Goal: Information Seeking & Learning: Learn about a topic

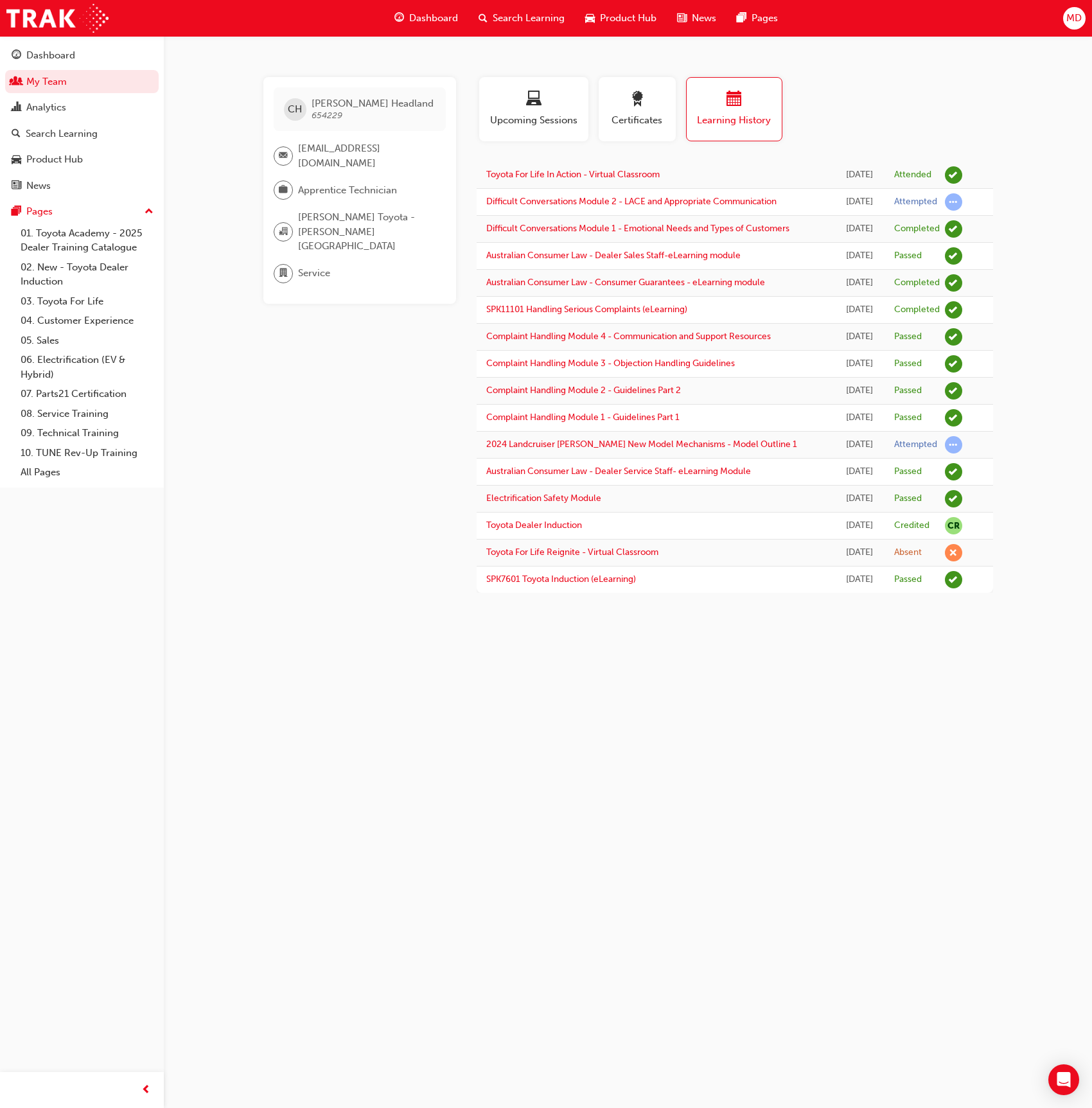
click at [395, 102] on div "[PERSON_NAME] Headland 654229" at bounding box center [359, 109] width 172 height 44
drag, startPoint x: 387, startPoint y: 102, endPoint x: 315, endPoint y: 101, distance: 72.0
click at [315, 102] on div "[PERSON_NAME] Headland 654229" at bounding box center [359, 109] width 172 height 44
copy span "[PERSON_NAME] Headland"
click at [91, 142] on link "Search Learning" at bounding box center [82, 133] width 154 height 23
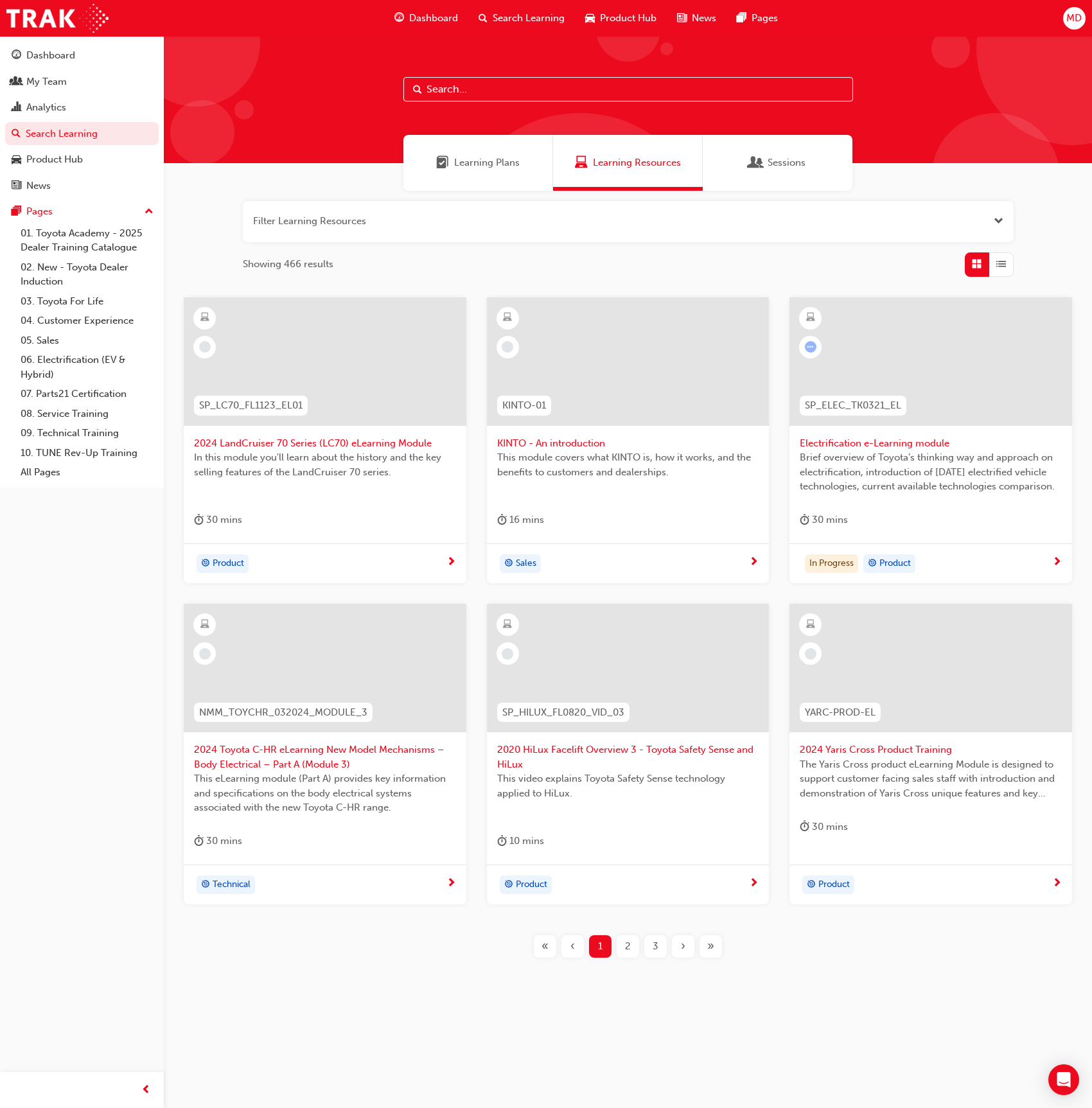
click at [546, 91] on input "text" at bounding box center [628, 90] width 450 height 24
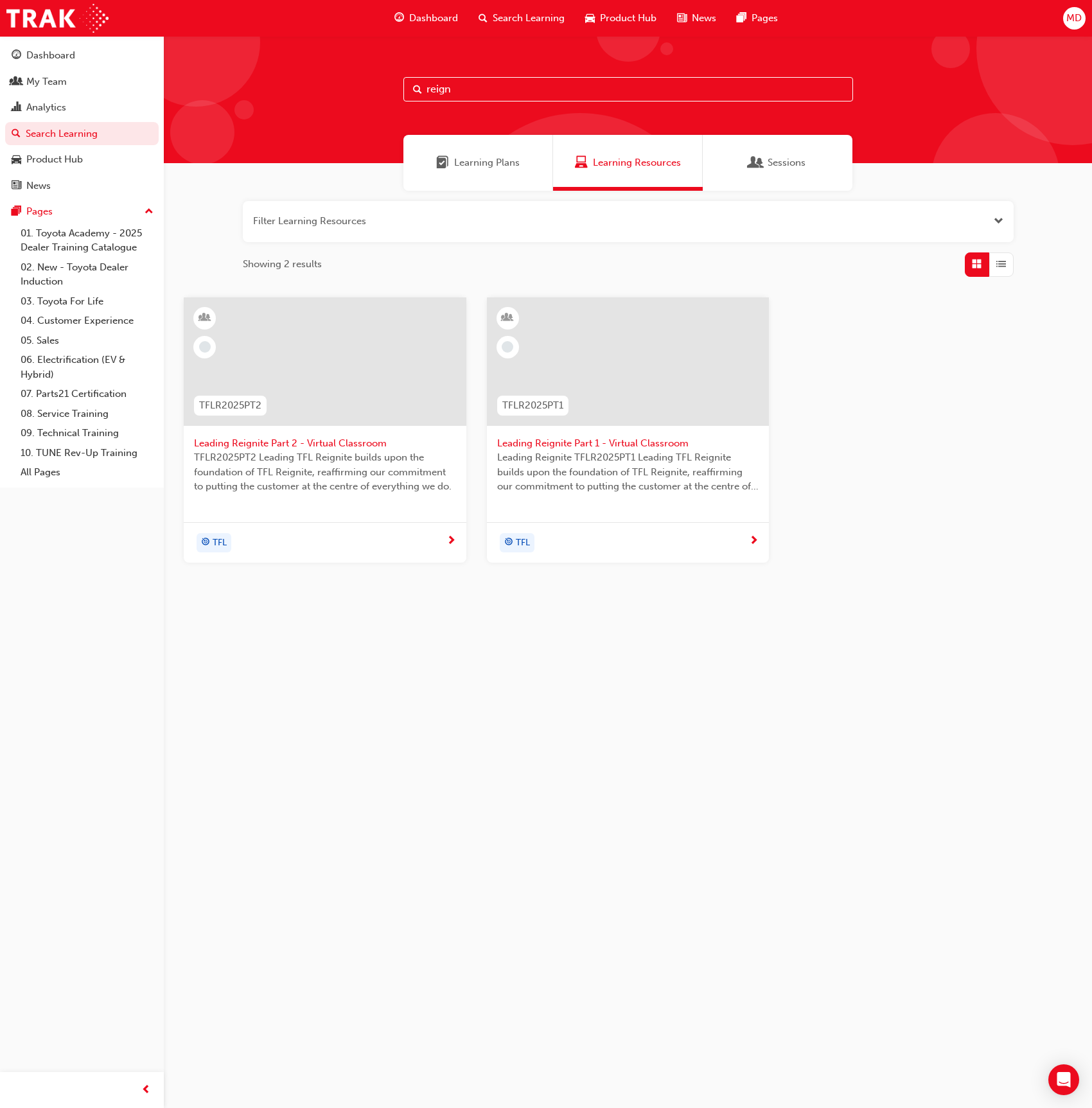
type input "reign"
click at [385, 398] on div at bounding box center [325, 362] width 283 height 129
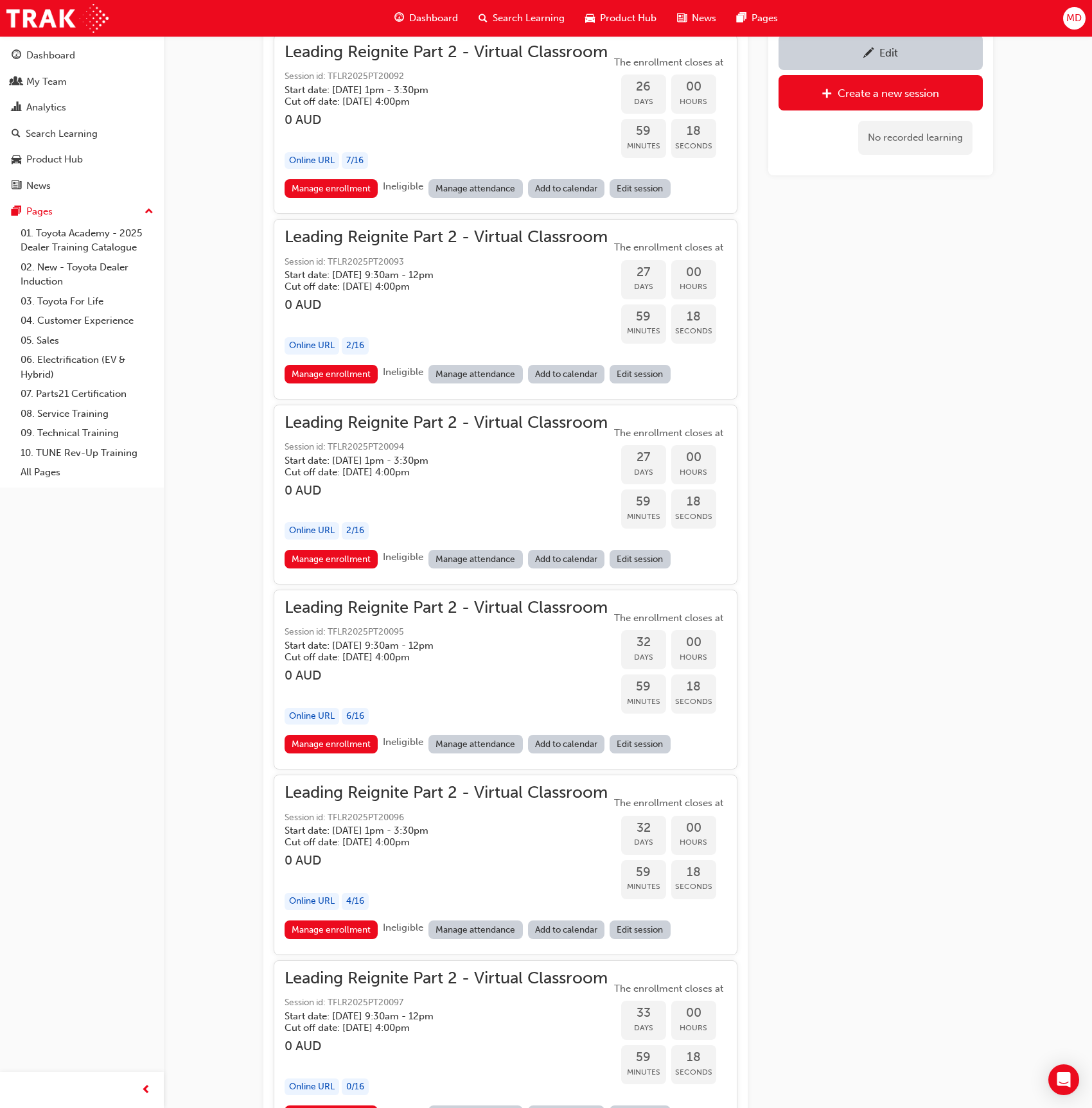
scroll to position [6246, 0]
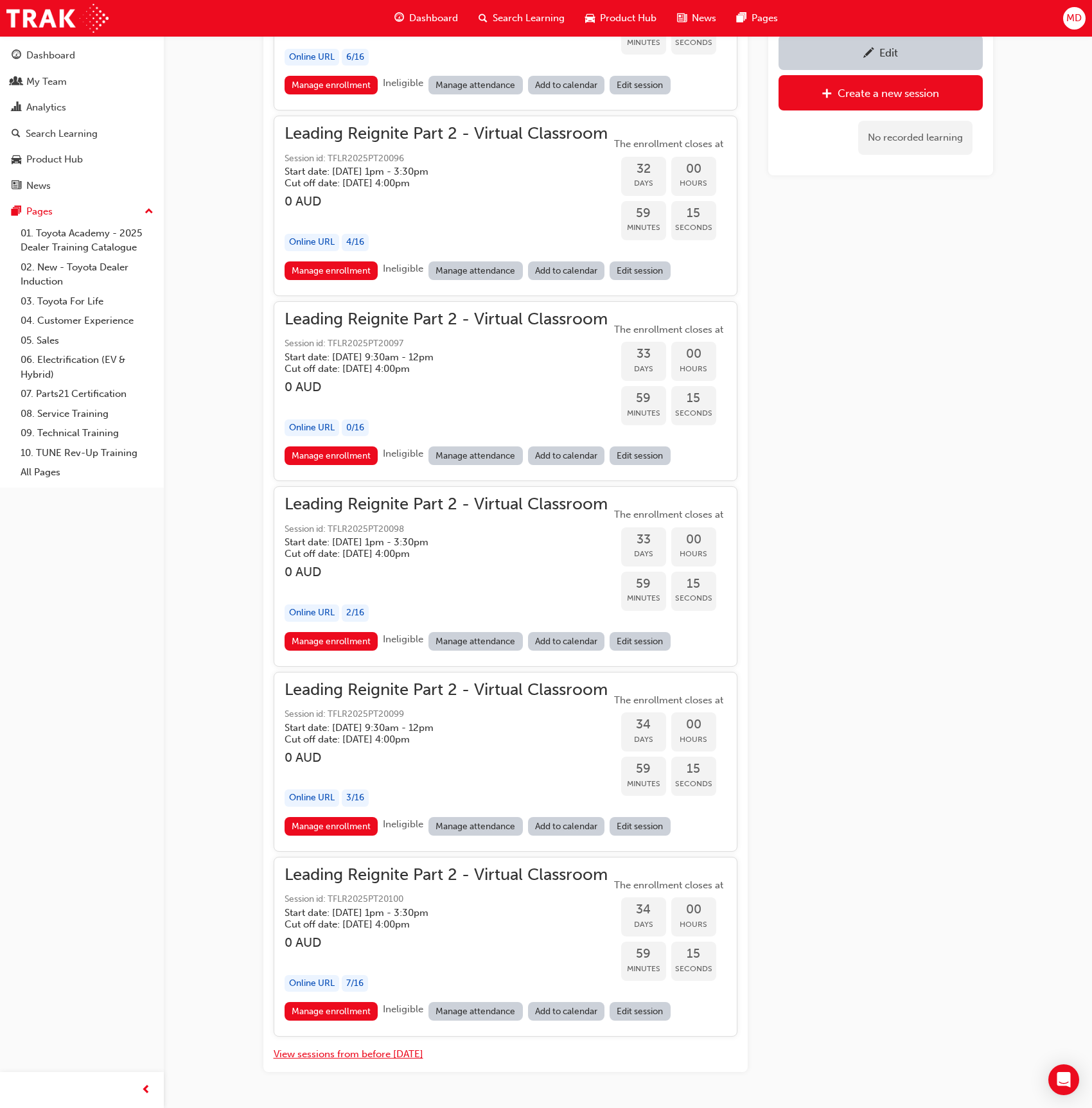
click at [391, 1047] on button "View sessions from before today" at bounding box center [348, 1055] width 149 height 15
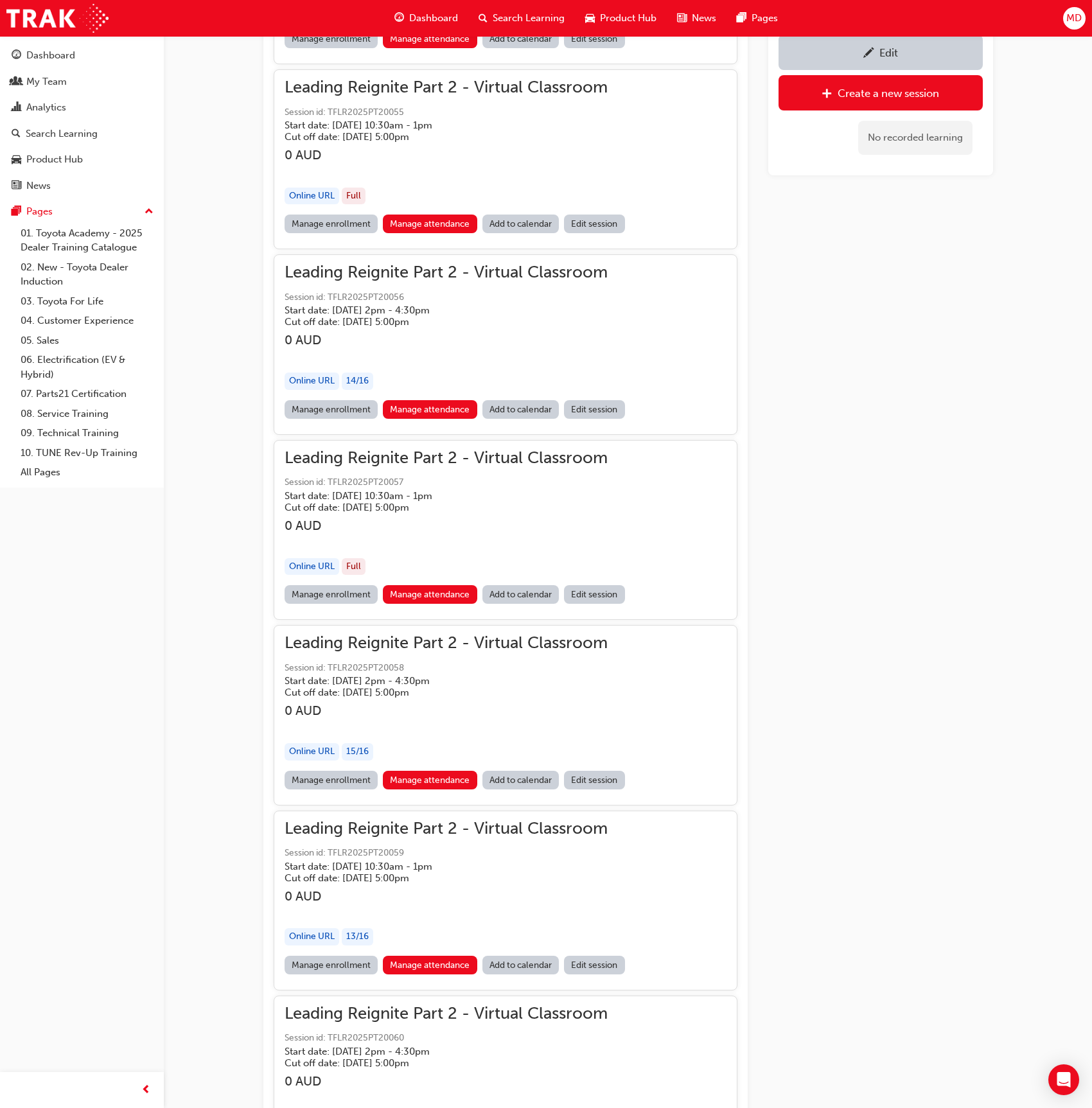
scroll to position [12150, 0]
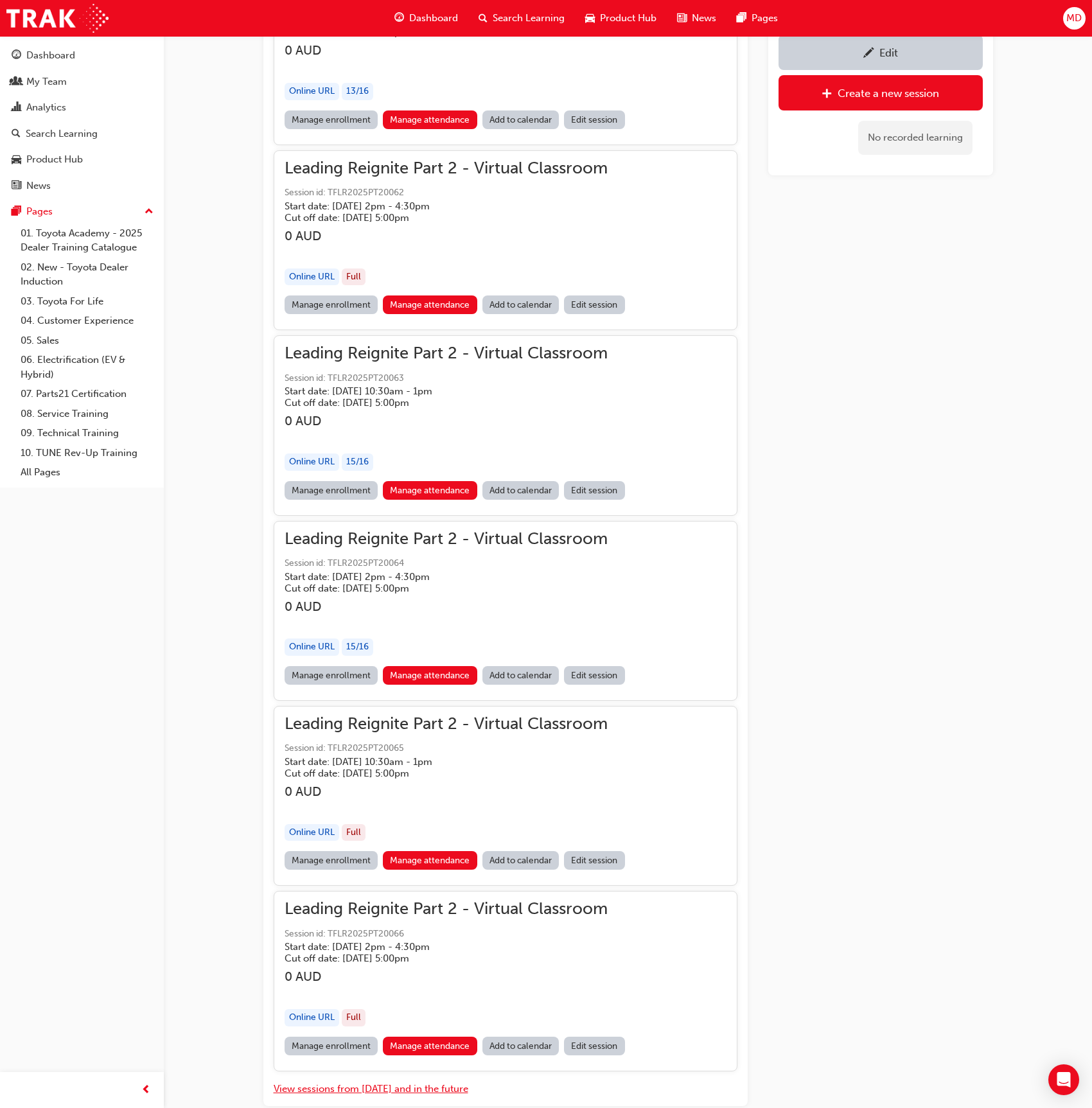
click at [403, 1082] on button "View sessions from today and in the future" at bounding box center [371, 1089] width 195 height 15
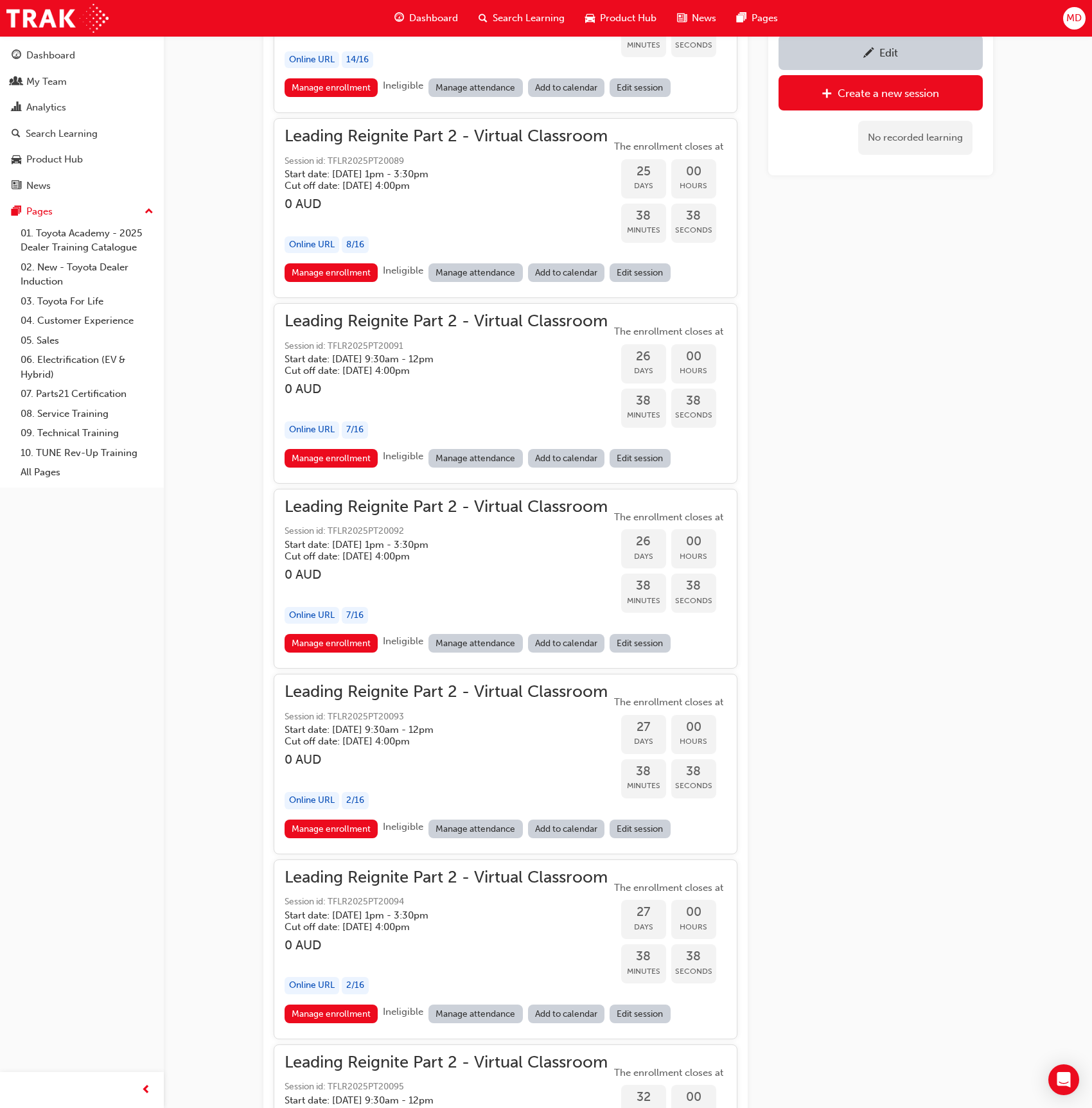
scroll to position [6246, 0]
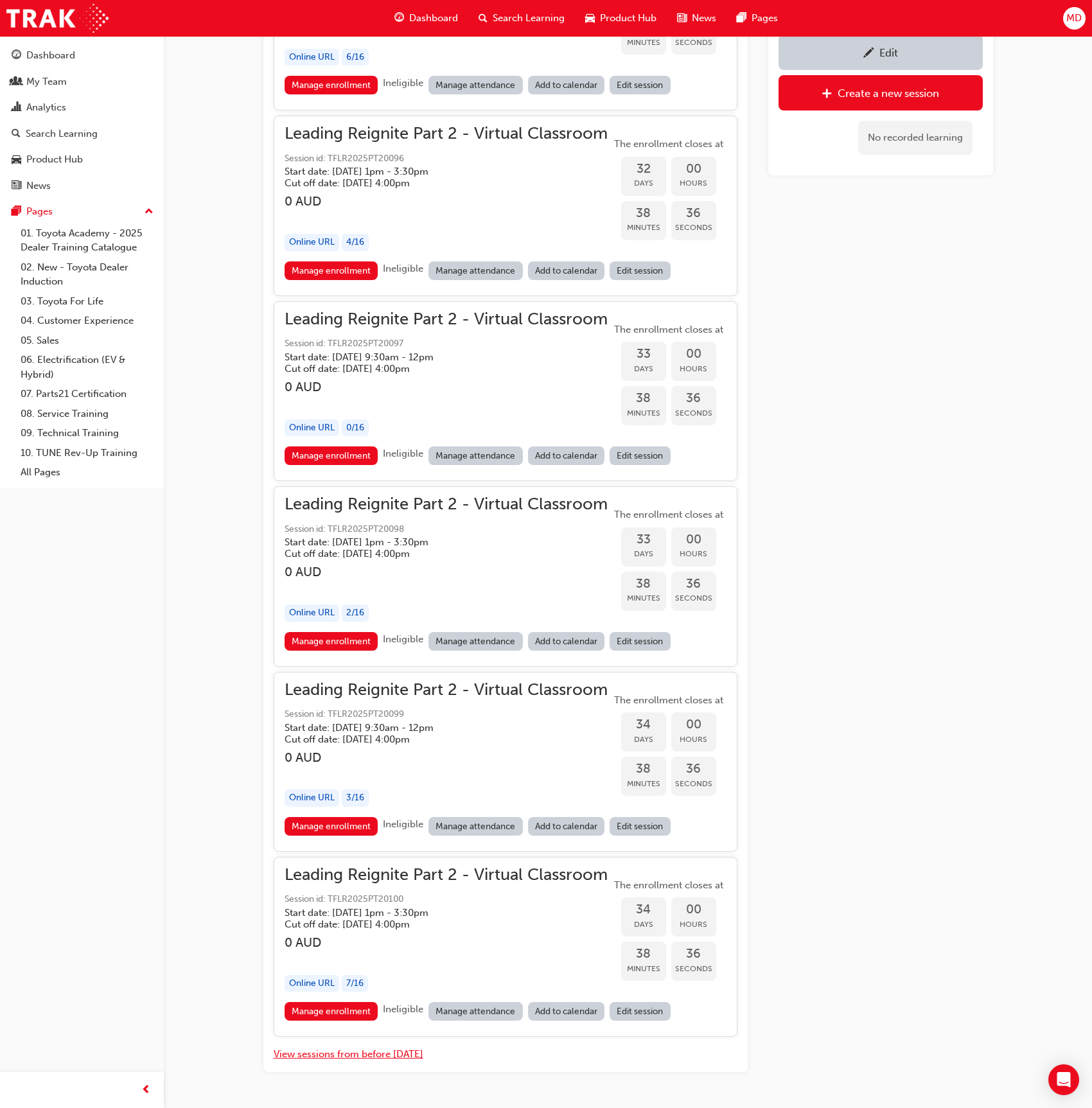
click at [337, 1047] on button "View sessions from before today" at bounding box center [348, 1055] width 149 height 15
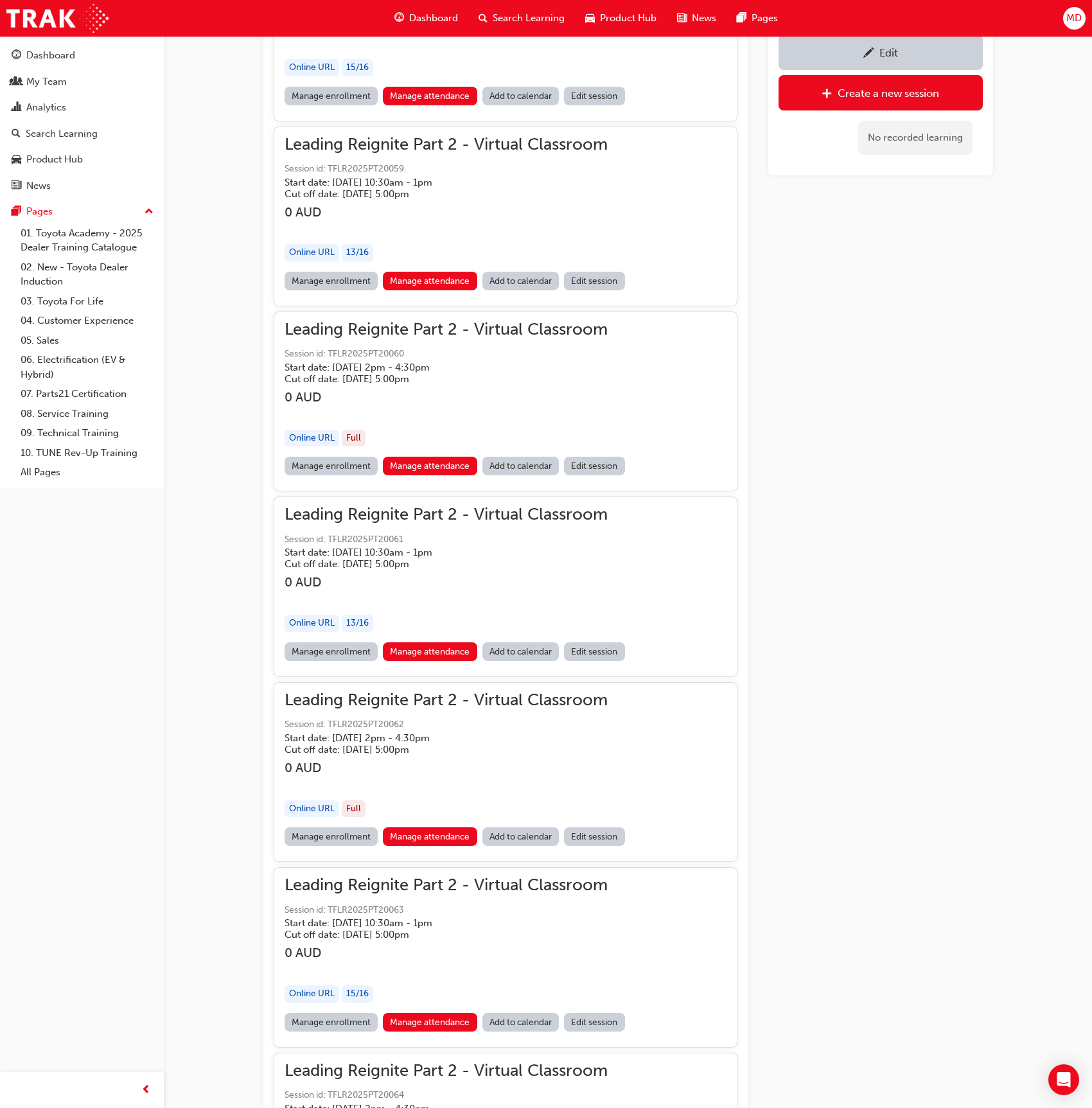
scroll to position [12150, 0]
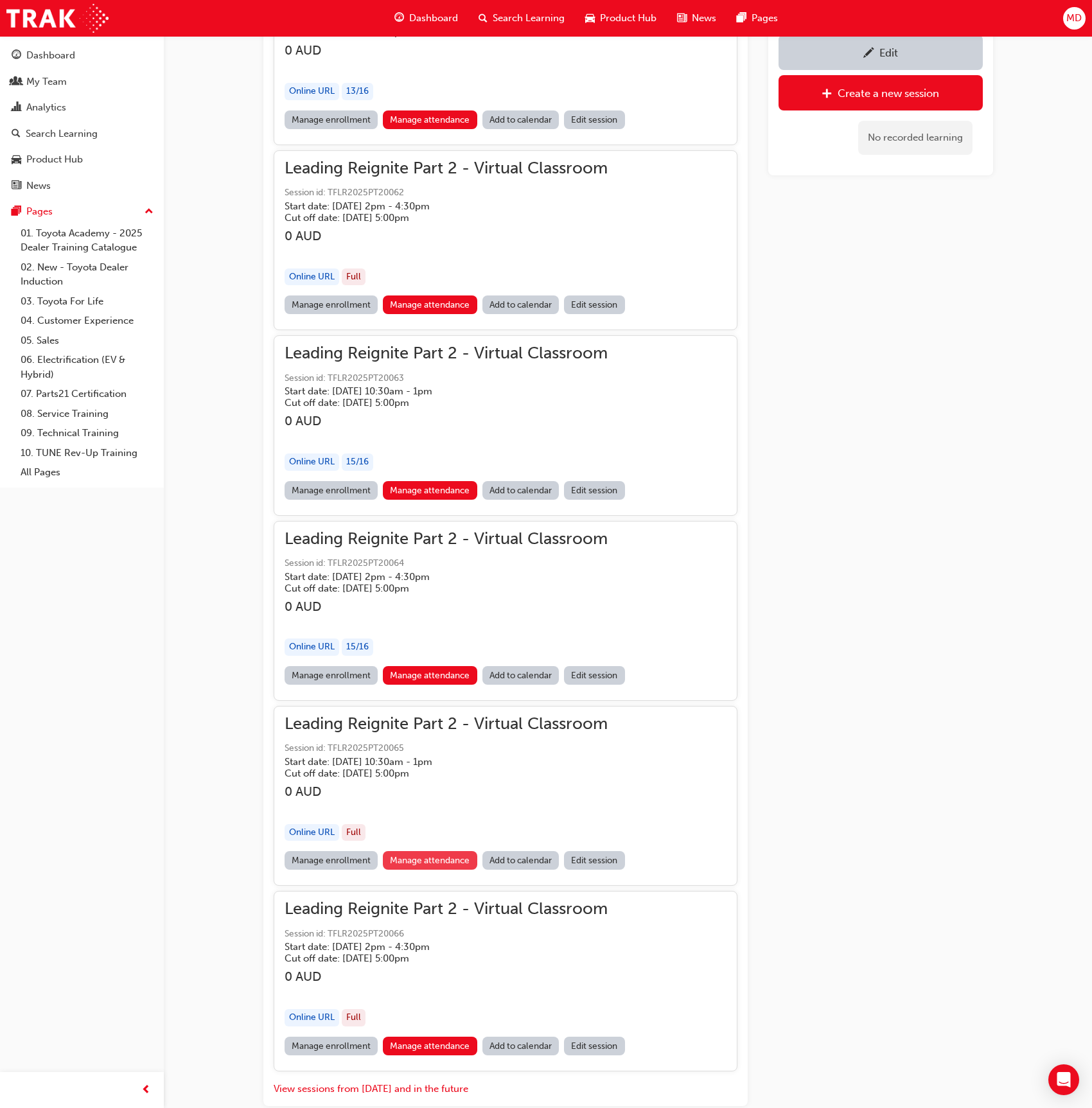
click at [420, 851] on link "Manage attendance" at bounding box center [429, 861] width 94 height 19
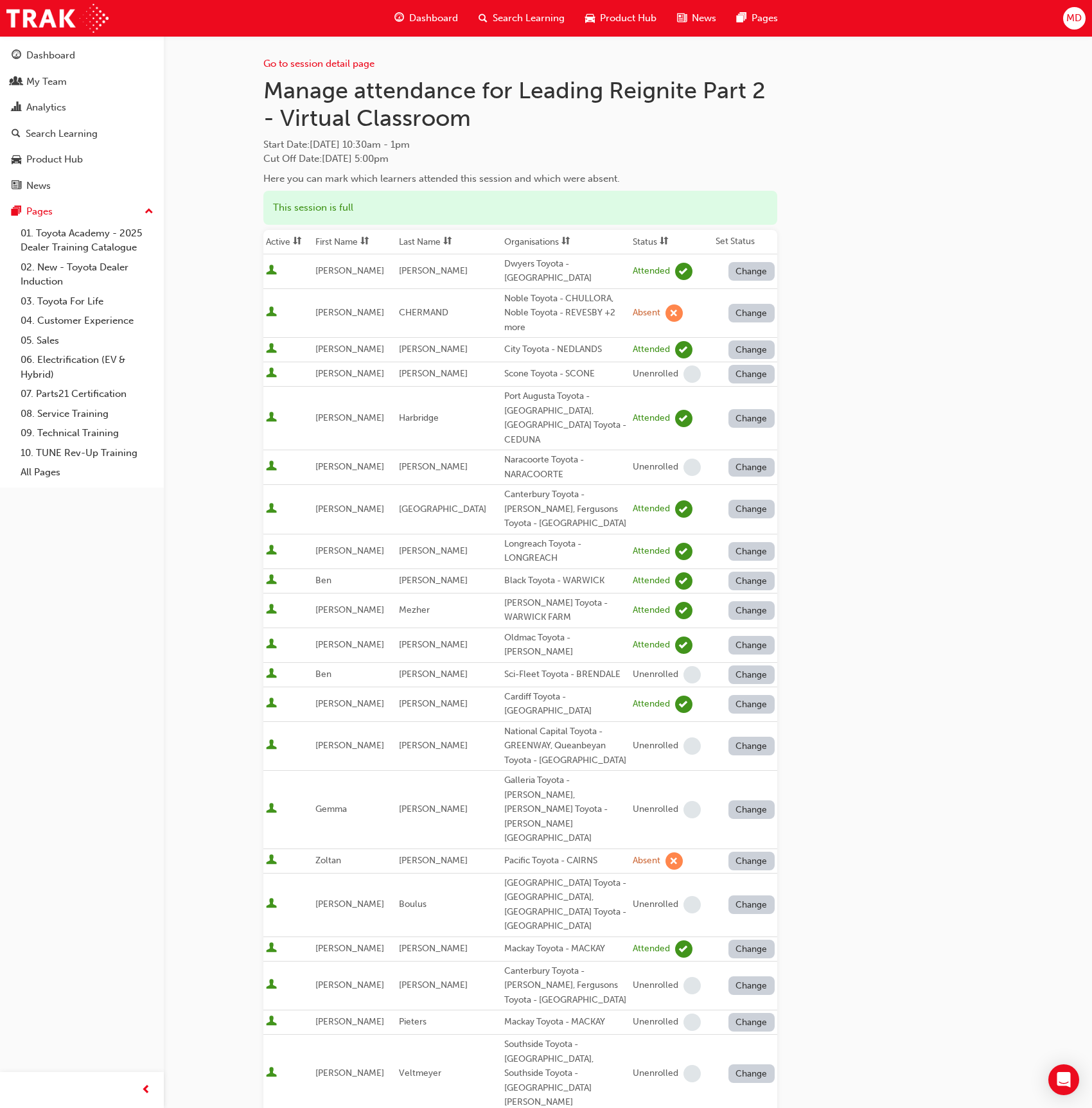
click at [453, 237] on span "sorting-icon" at bounding box center [448, 242] width 9 height 11
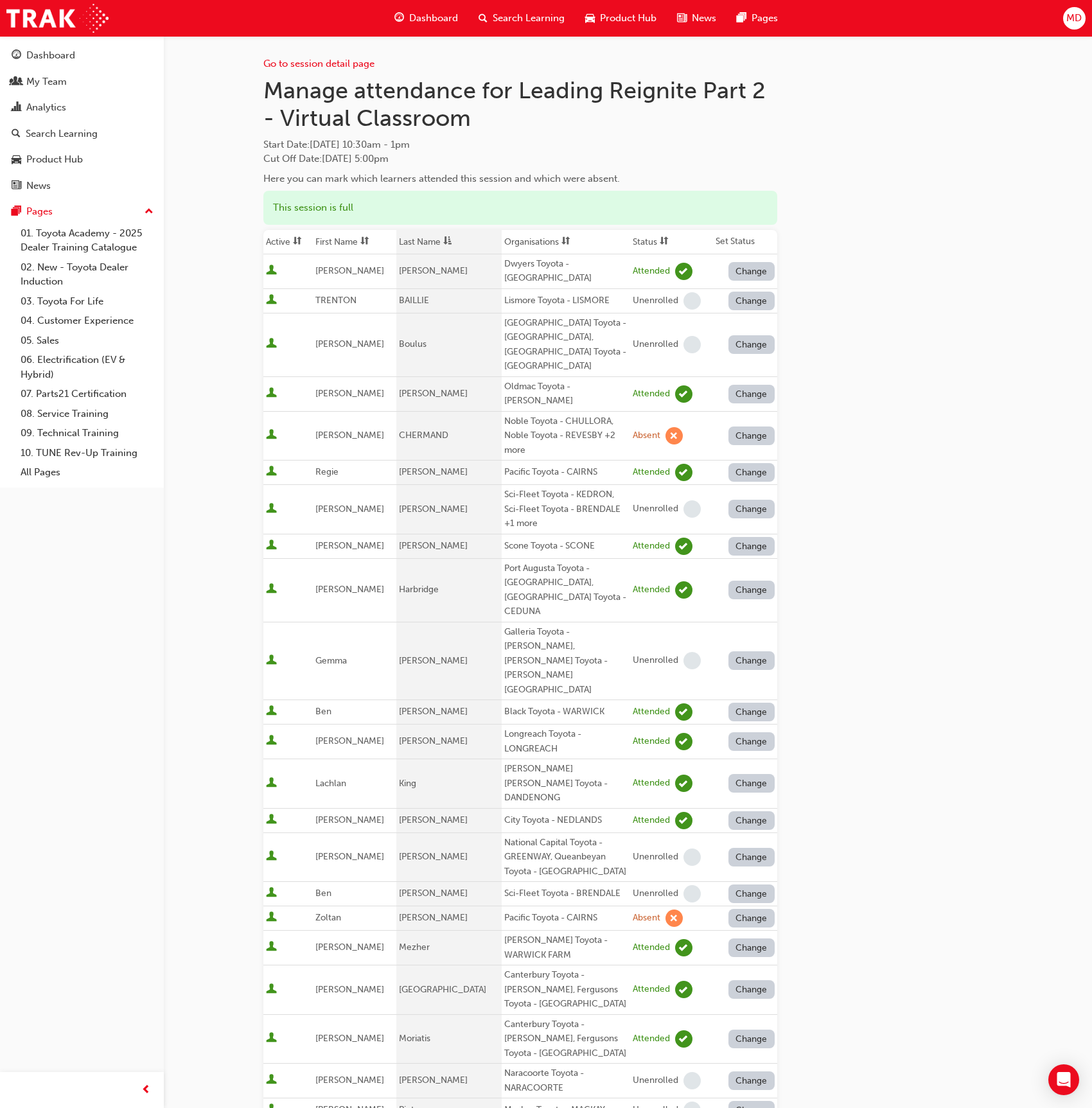
scroll to position [6246, 0]
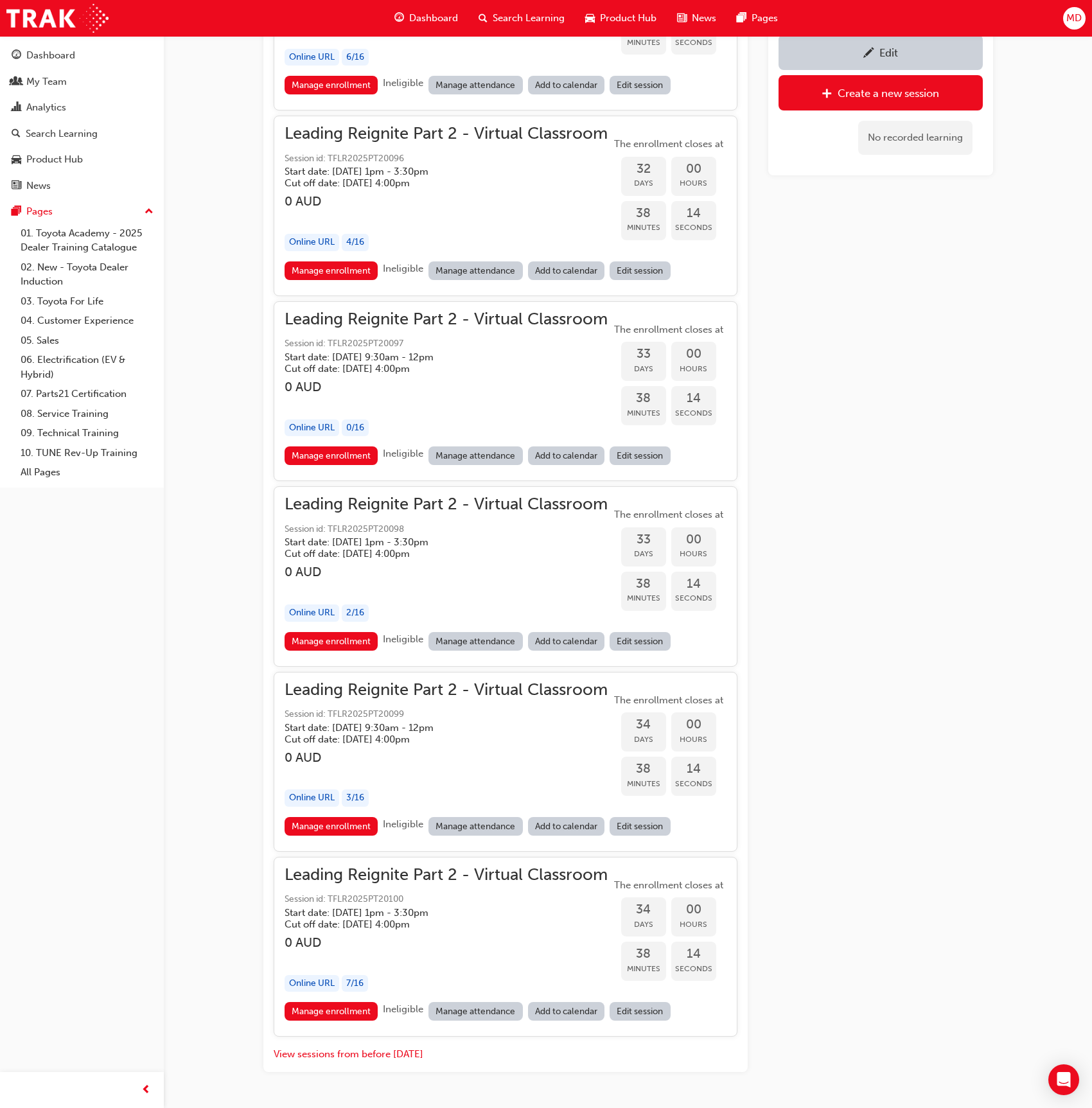
click at [399, 1043] on div "View sessions from before today" at bounding box center [505, 1052] width 464 height 20
click at [402, 1047] on button "View sessions from before today" at bounding box center [348, 1055] width 149 height 15
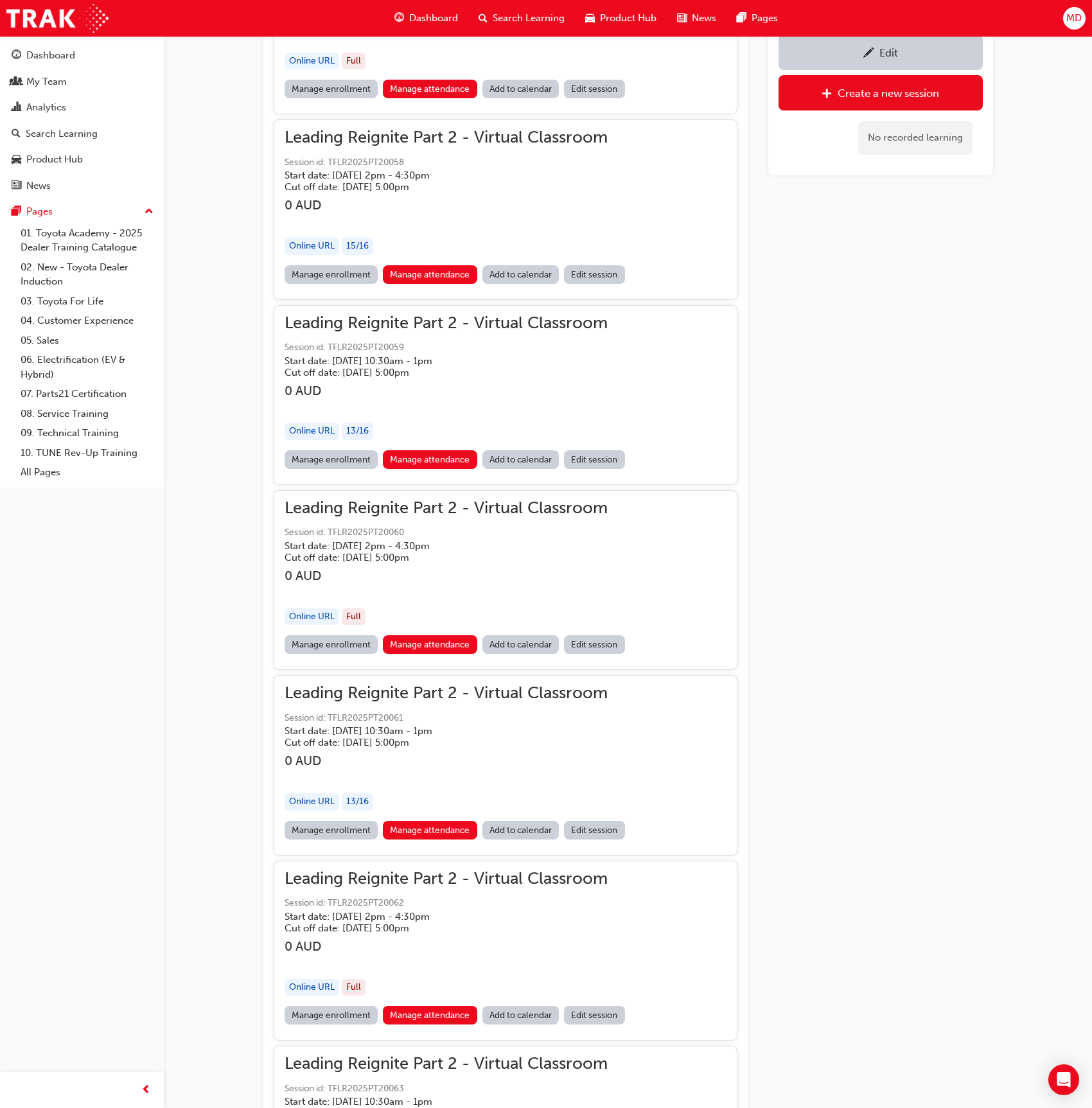
scroll to position [12150, 0]
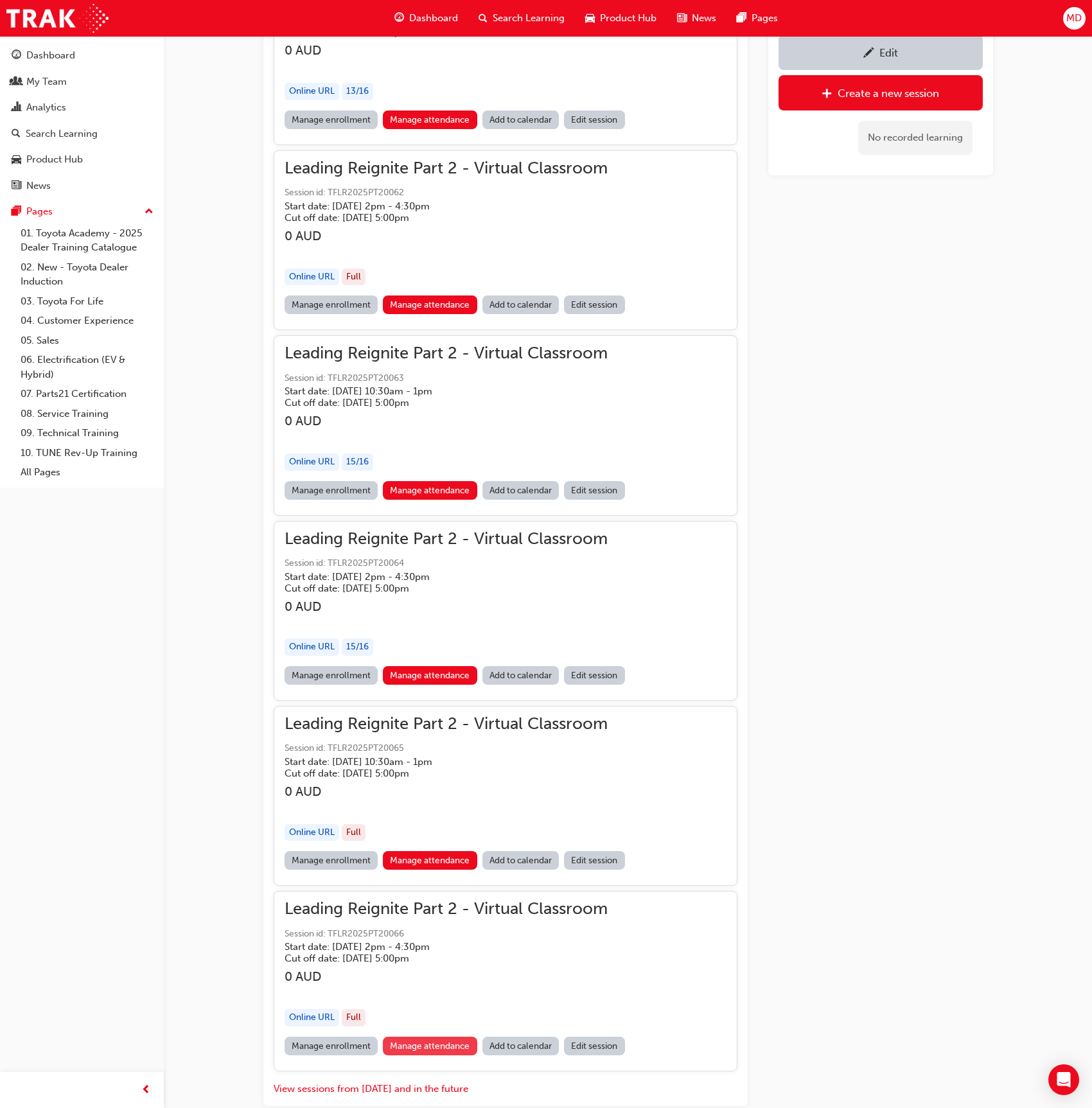
click at [430, 1037] on link "Manage attendance" at bounding box center [429, 1046] width 94 height 19
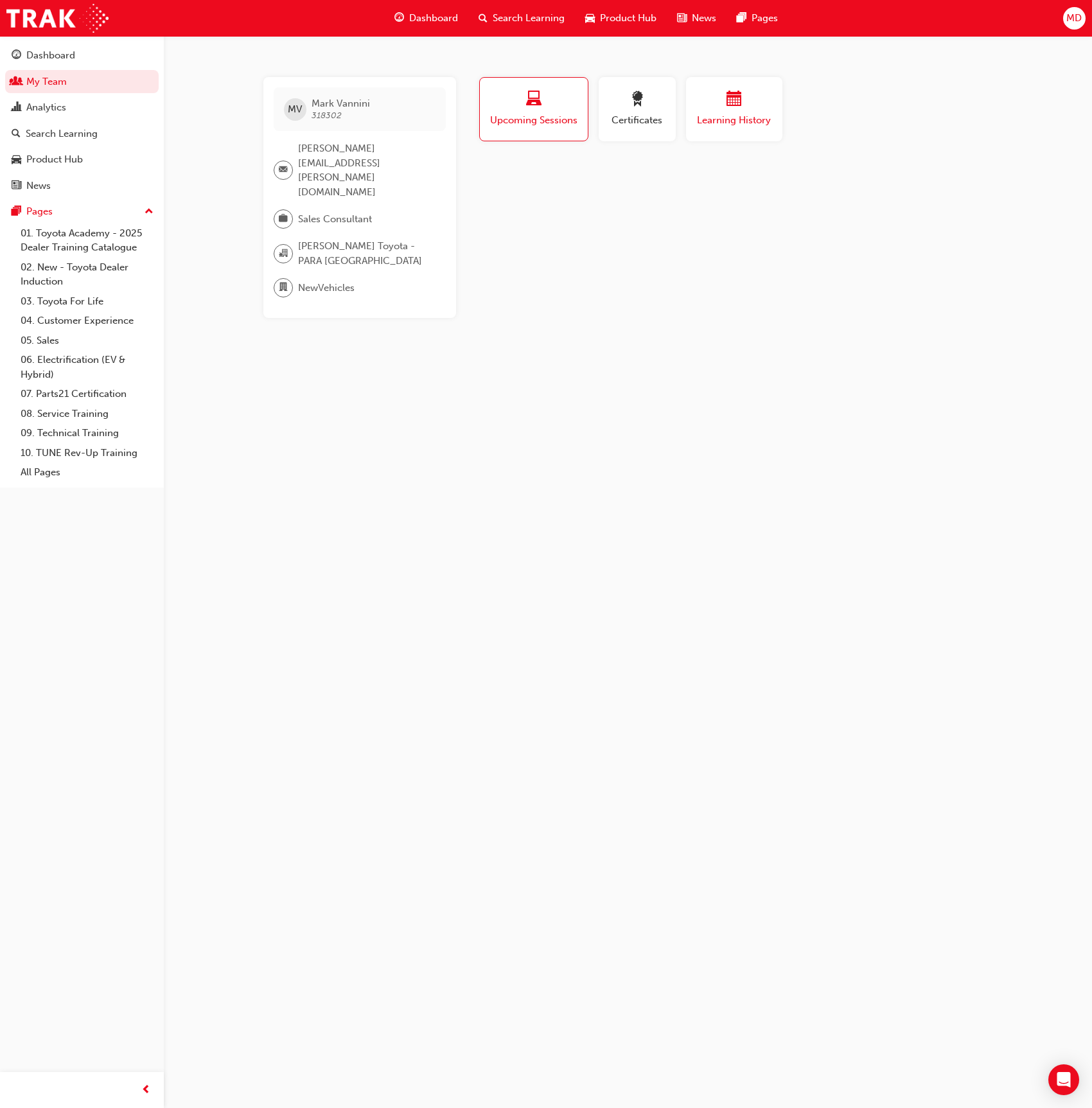
click at [759, 117] on span "Learning History" at bounding box center [735, 120] width 77 height 15
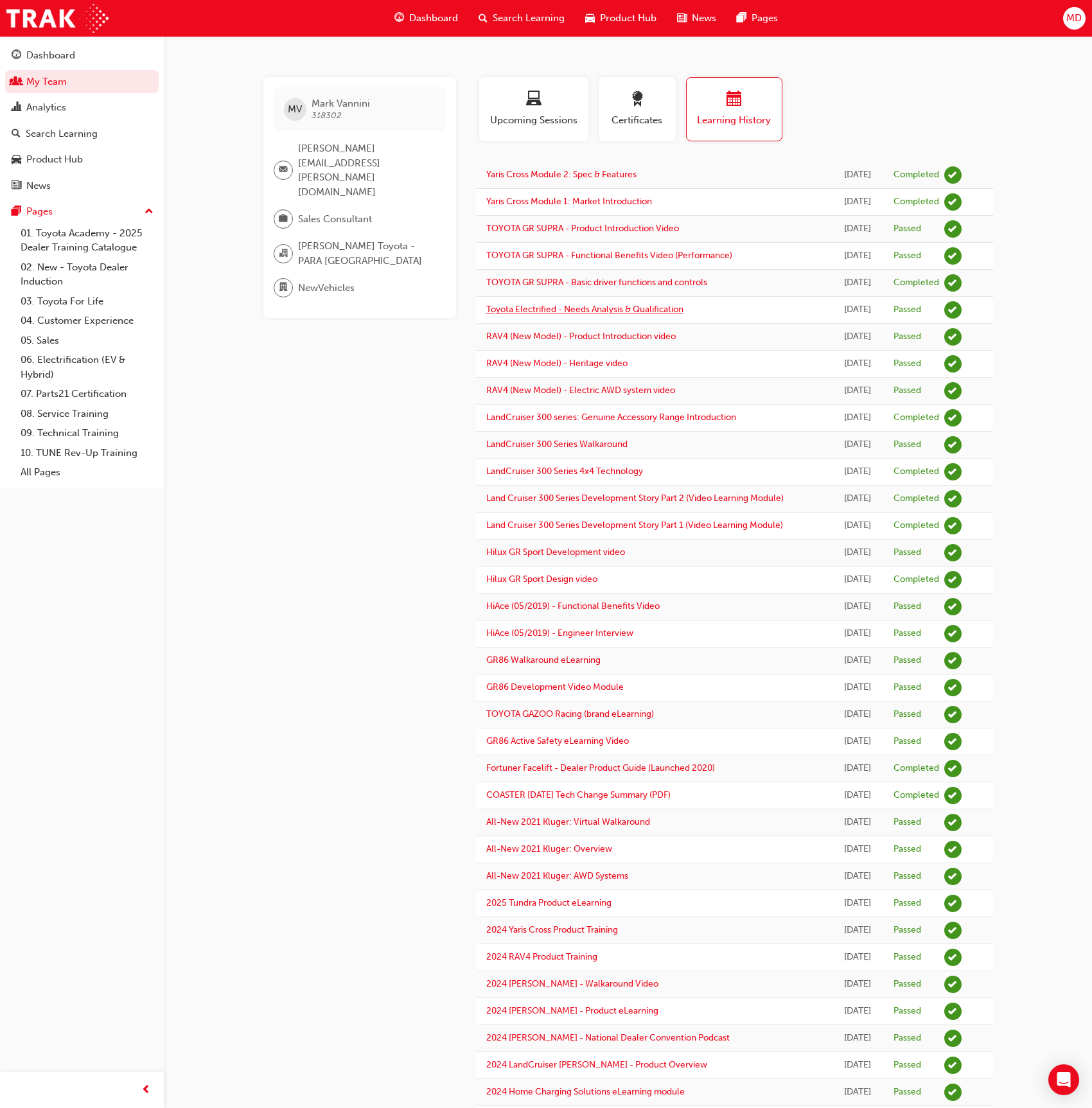
scroll to position [594, 0]
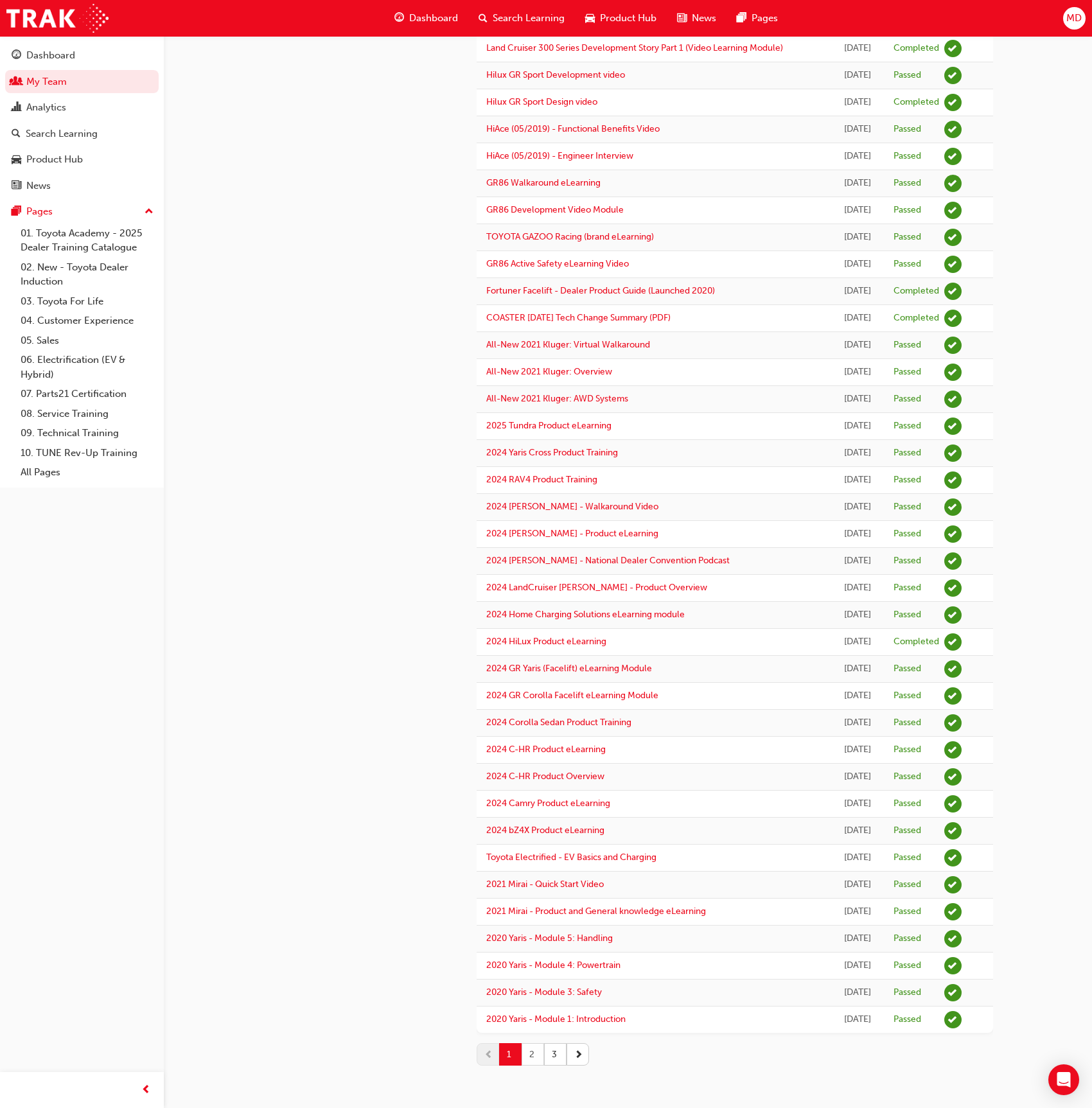
click at [535, 1052] on button "2" at bounding box center [533, 1055] width 22 height 22
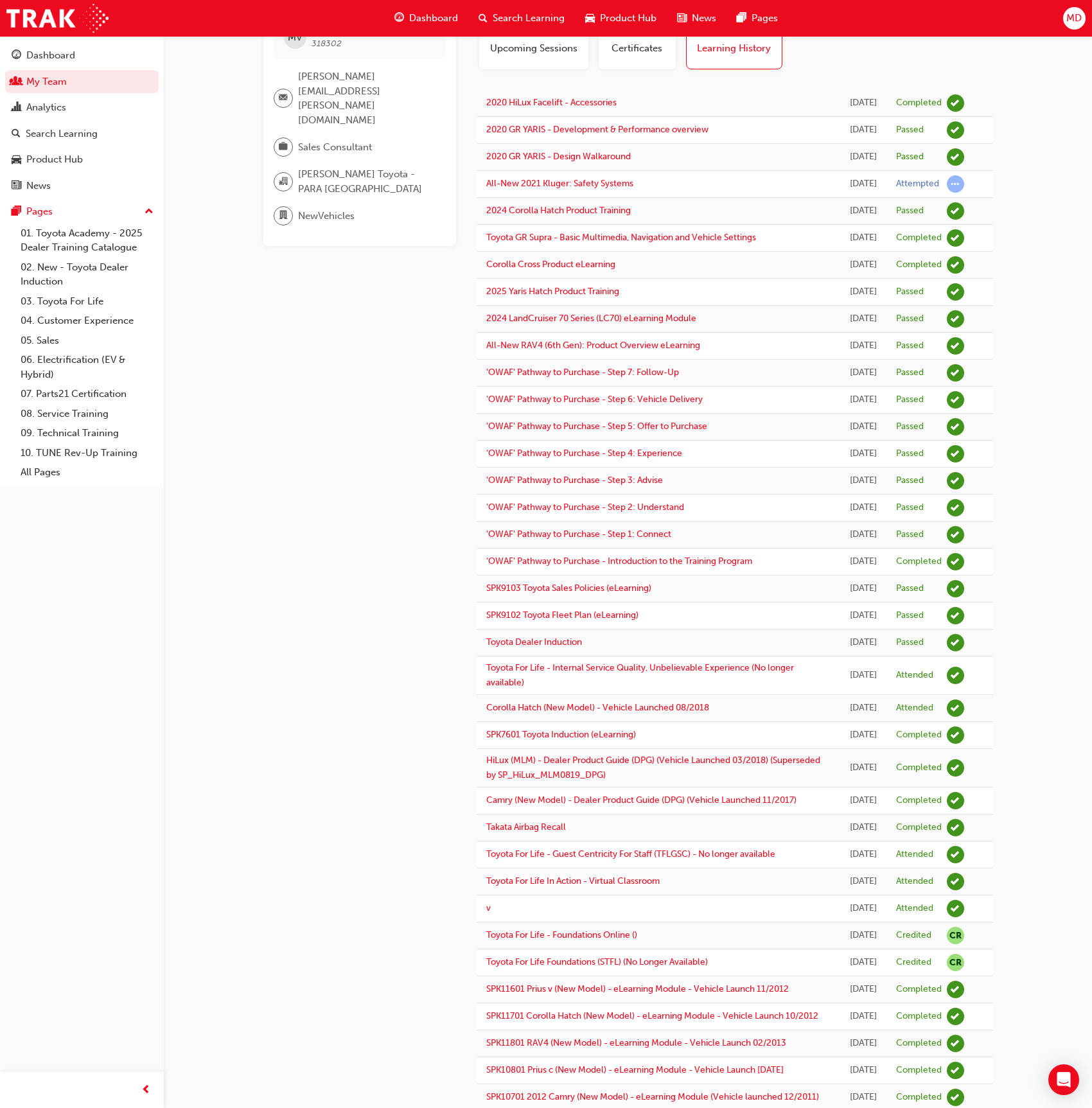
scroll to position [0, 0]
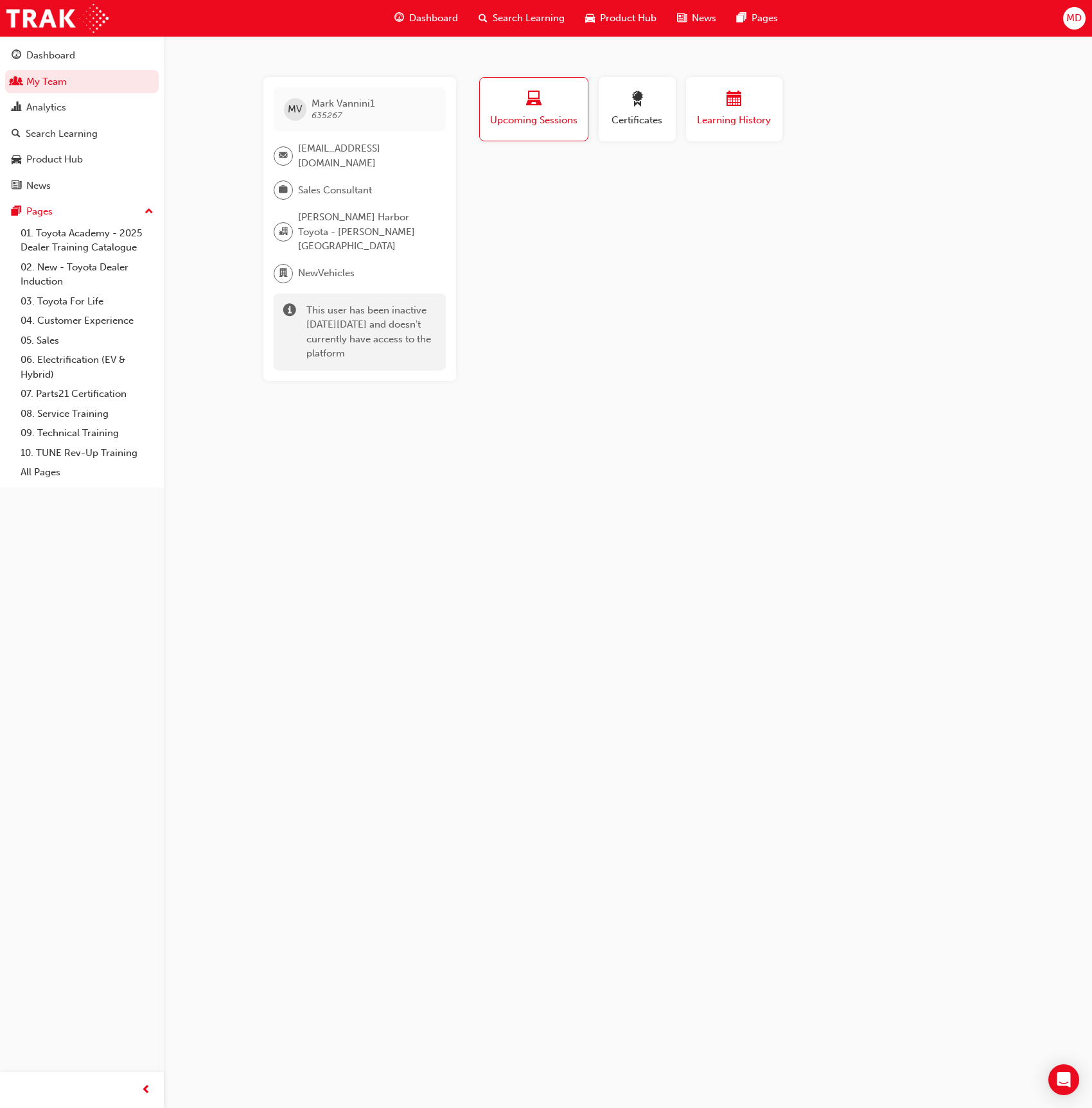
click at [756, 115] on span "Learning History" at bounding box center [735, 120] width 77 height 15
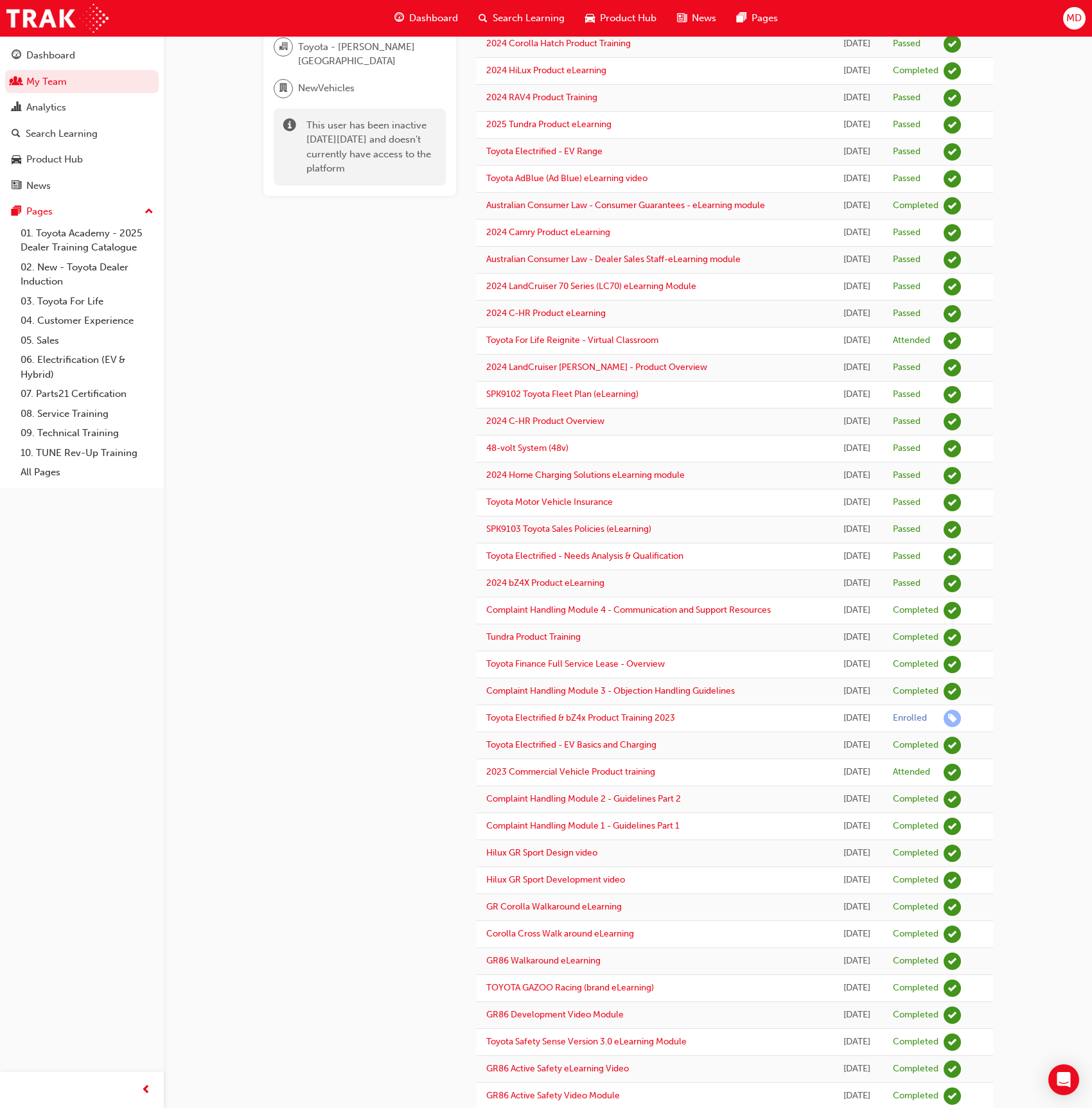
scroll to position [467, 0]
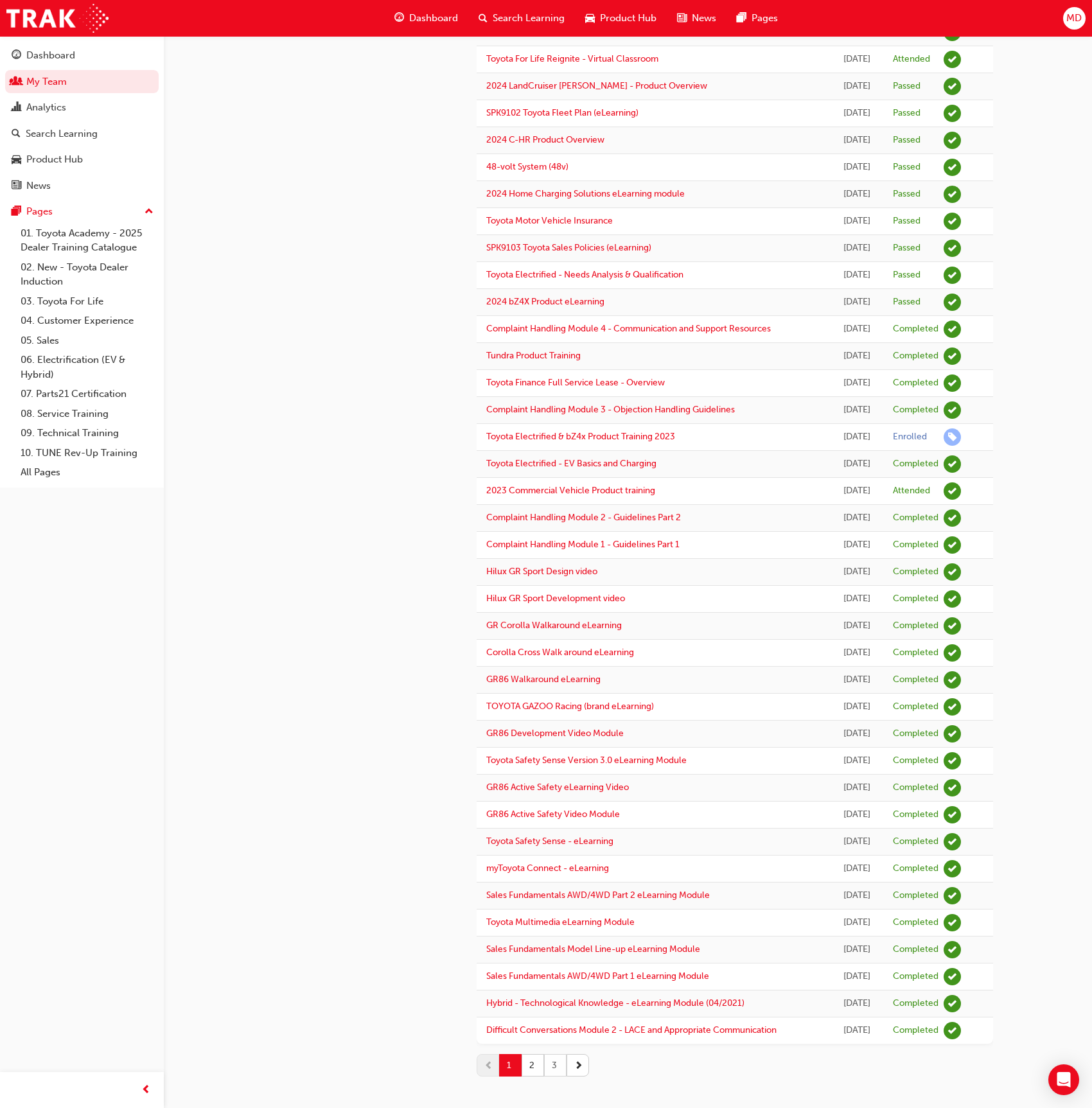
click at [554, 1055] on button "3" at bounding box center [555, 1066] width 22 height 22
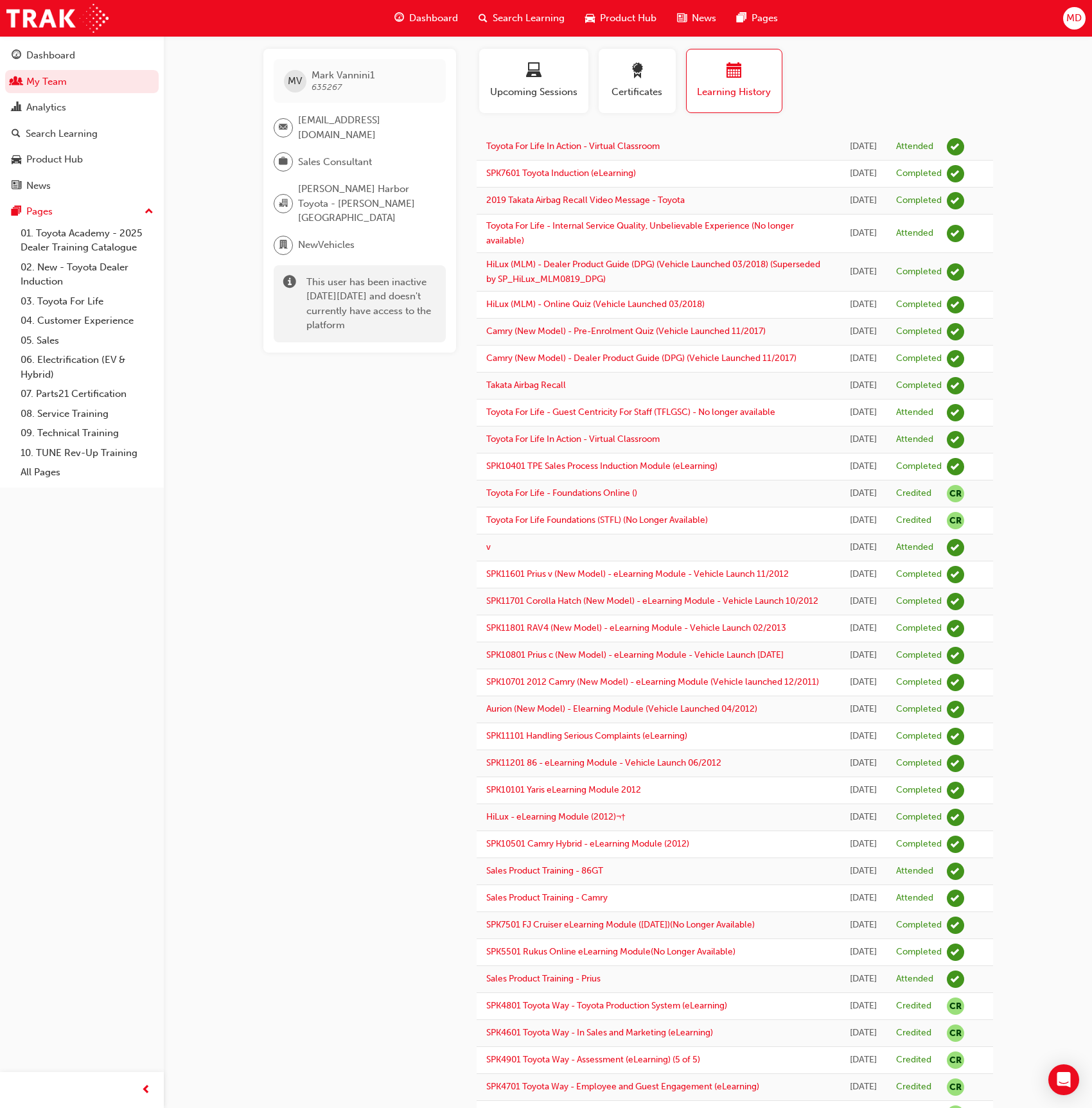
scroll to position [0, 0]
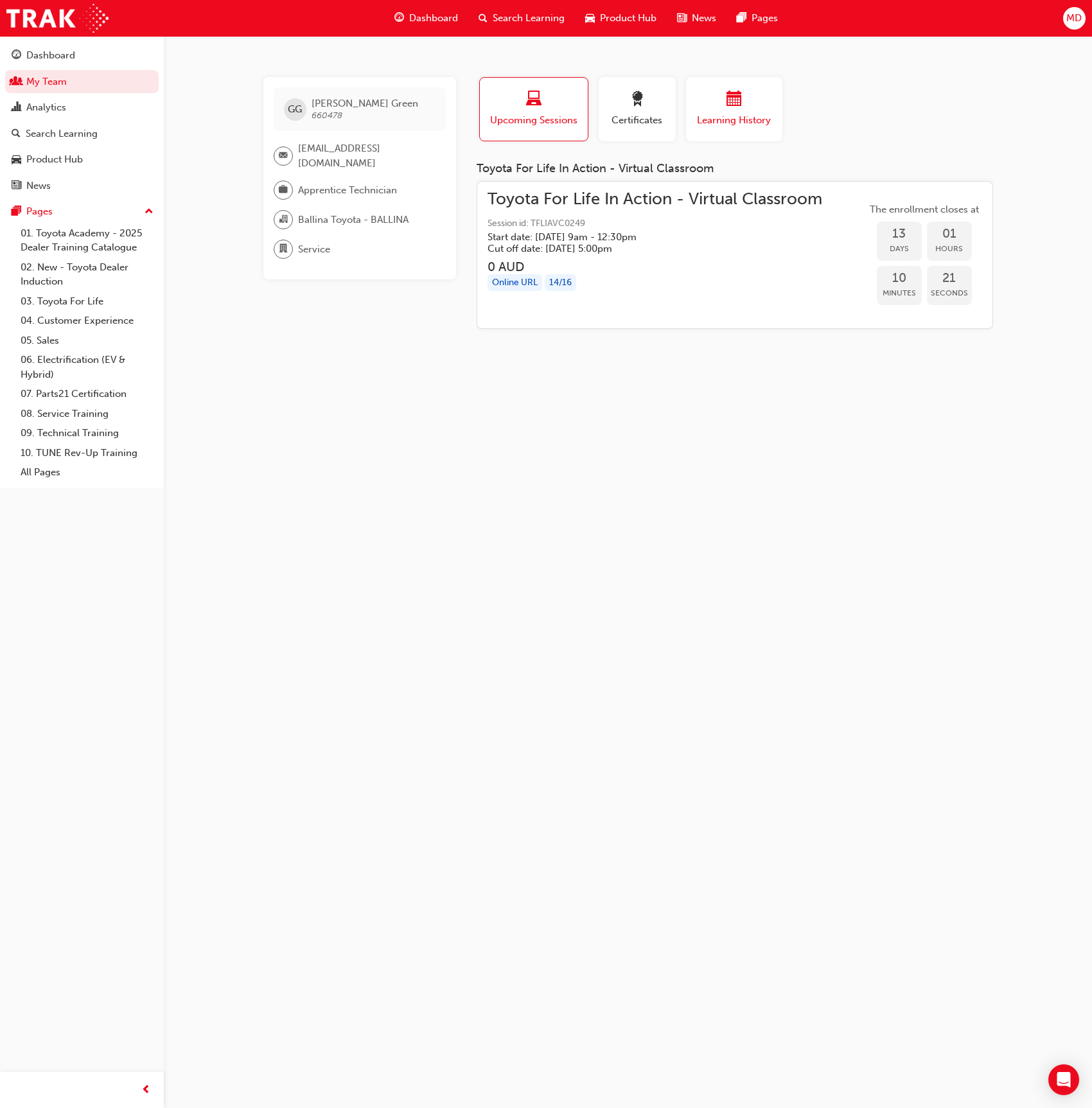
click at [764, 91] on div "button" at bounding box center [735, 101] width 77 height 20
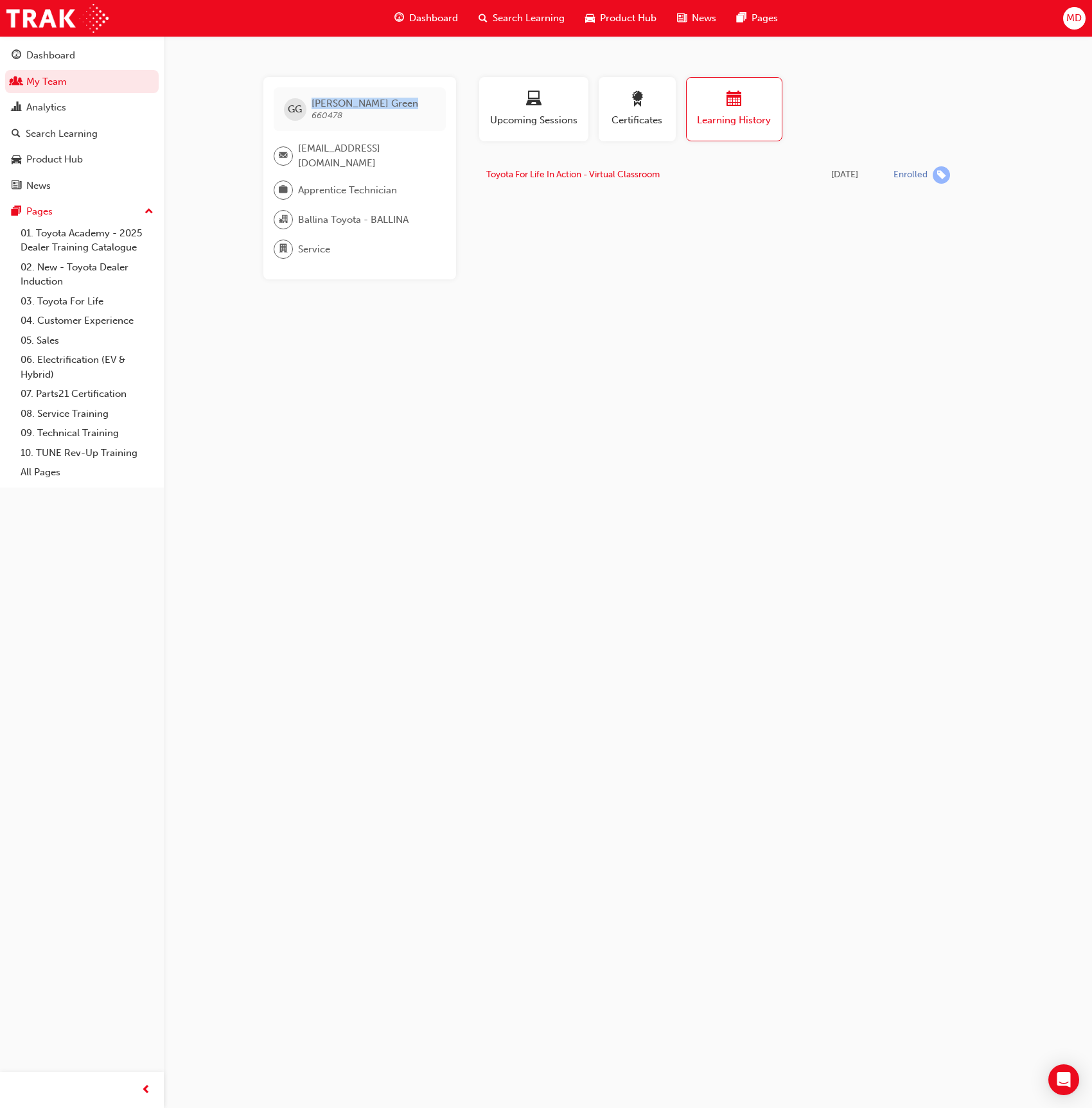
drag, startPoint x: 382, startPoint y: 98, endPoint x: 313, endPoint y: 99, distance: 69.0
click at [313, 99] on div "GG Grayson Green 660478" at bounding box center [359, 109] width 172 height 44
copy span "Grayson Green"
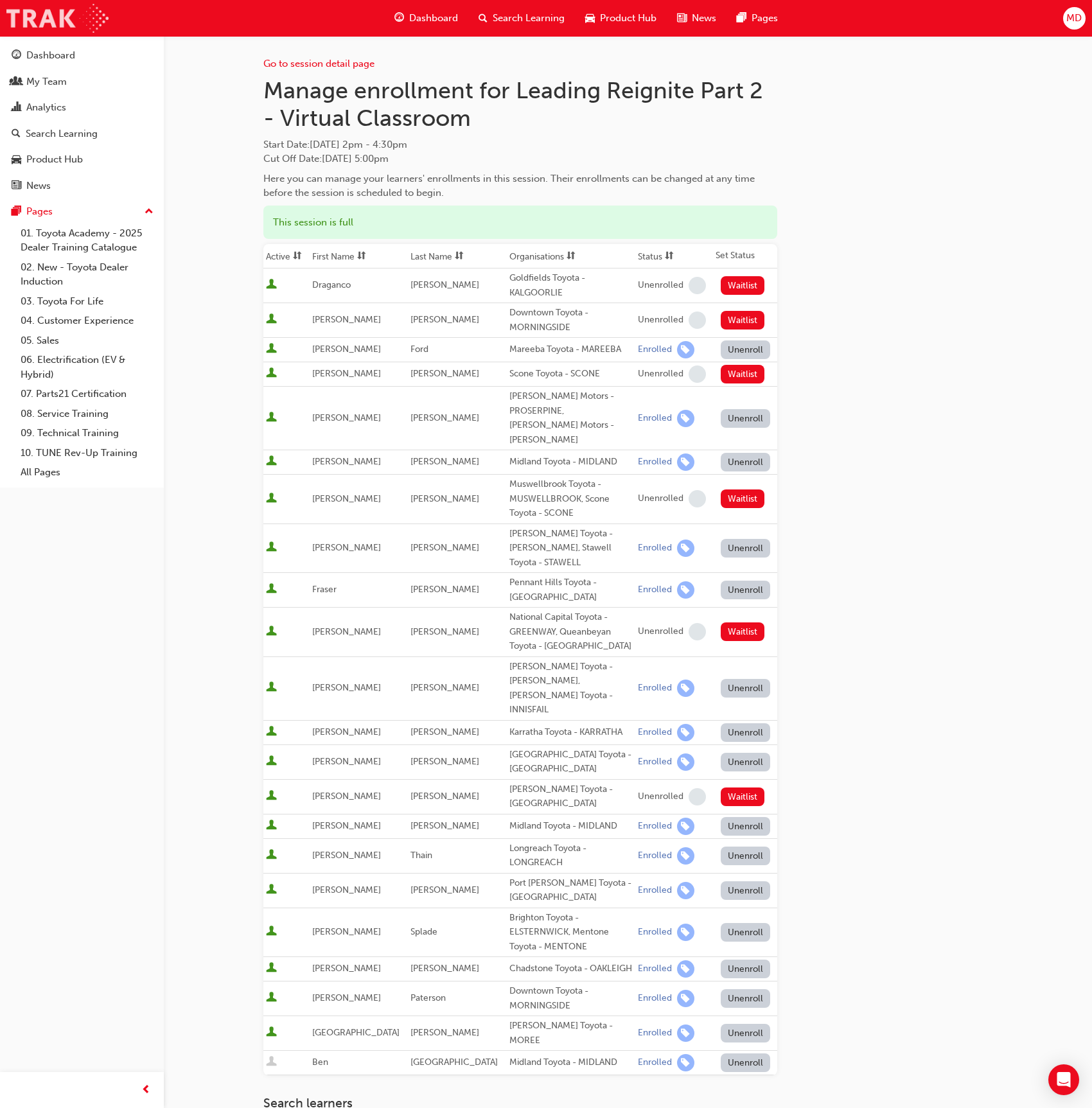
click at [57, 20] on img at bounding box center [57, 18] width 102 height 29
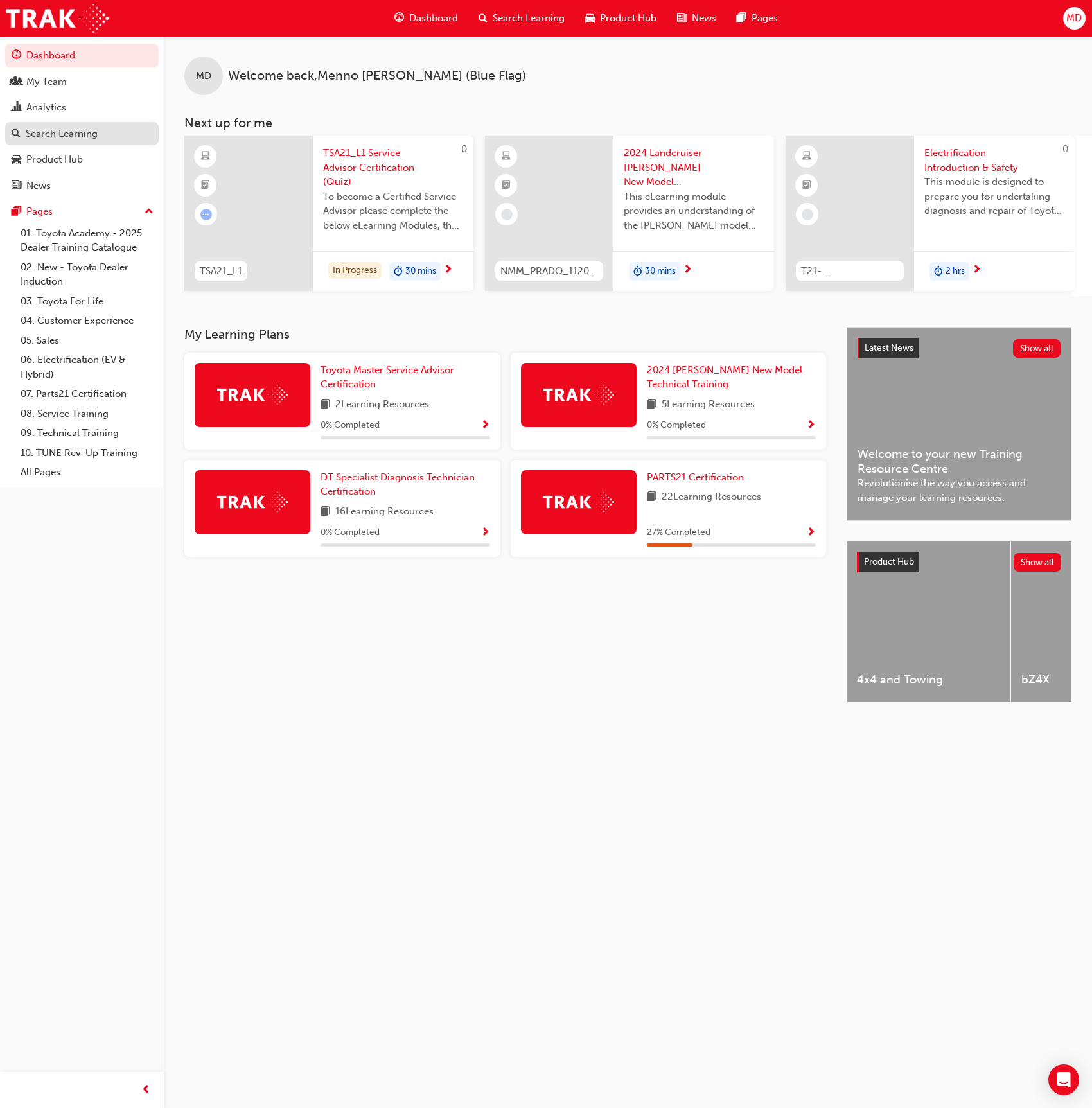
click at [63, 135] on div "Search Learning" at bounding box center [62, 134] width 72 height 15
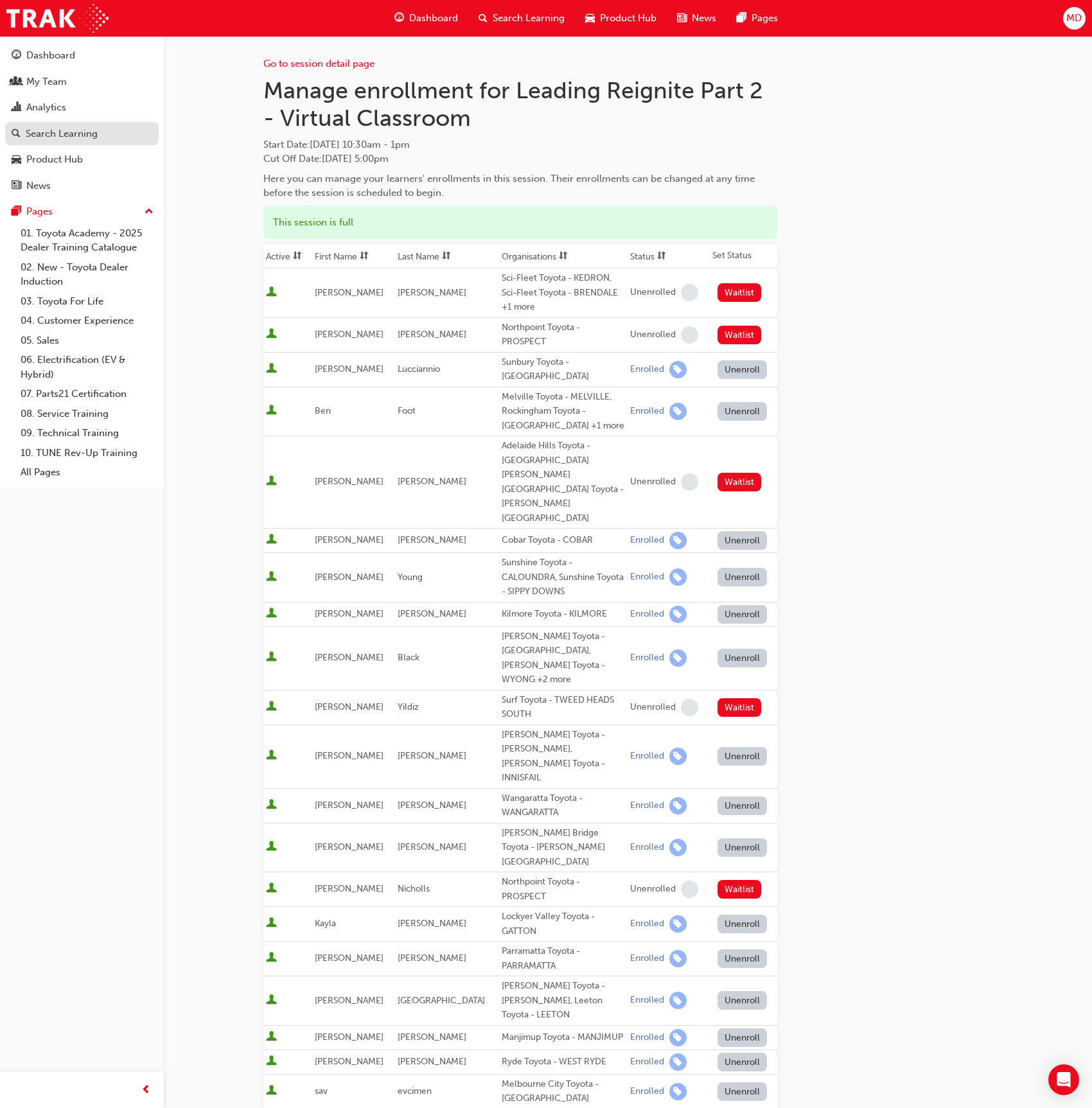
click at [53, 127] on div "Search Learning" at bounding box center [62, 134] width 72 height 15
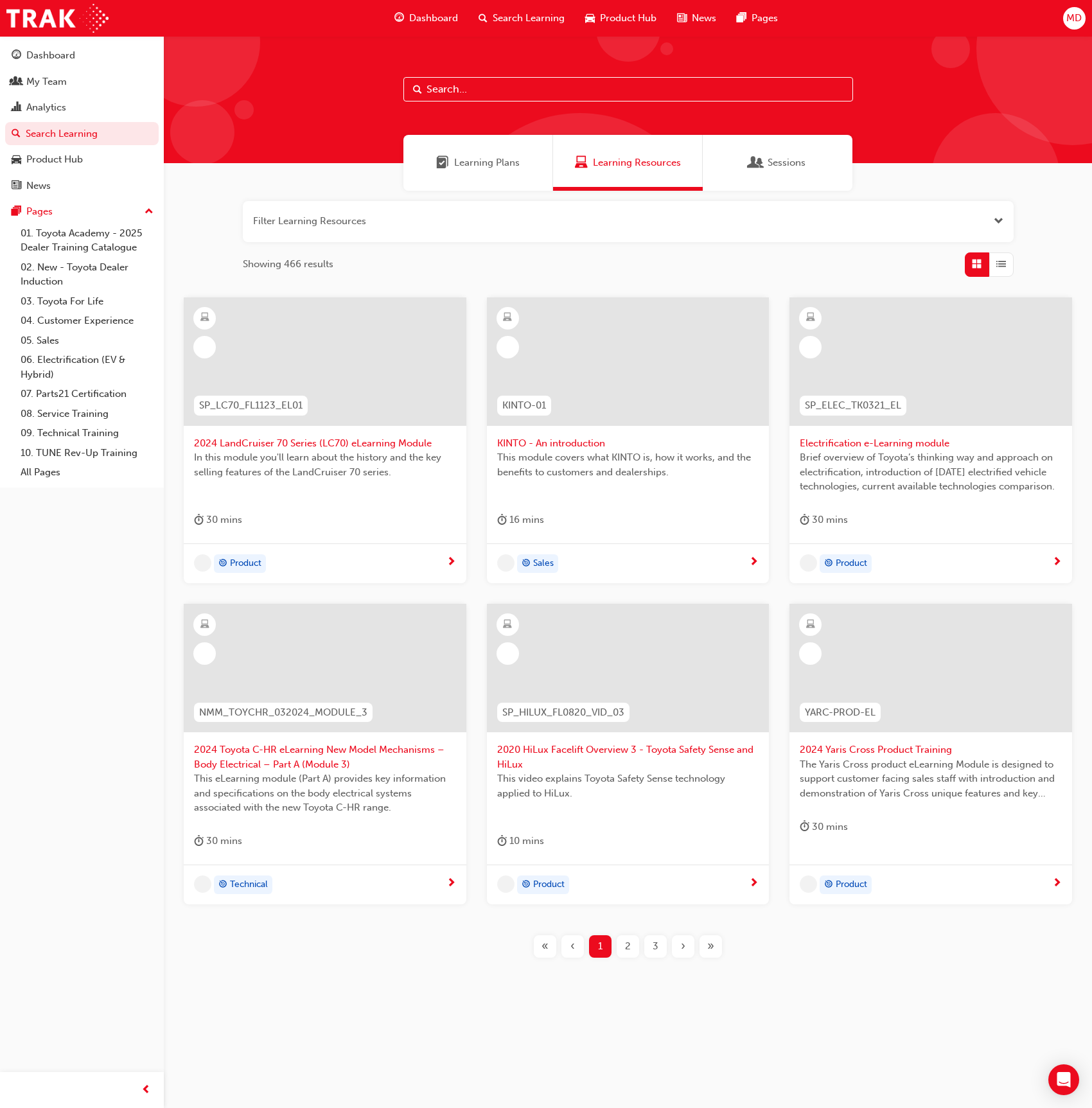
click at [469, 81] on input "text" at bounding box center [628, 90] width 450 height 24
paste input "PARTS 21 WAREHOUSE & FUNDAMENTALS"
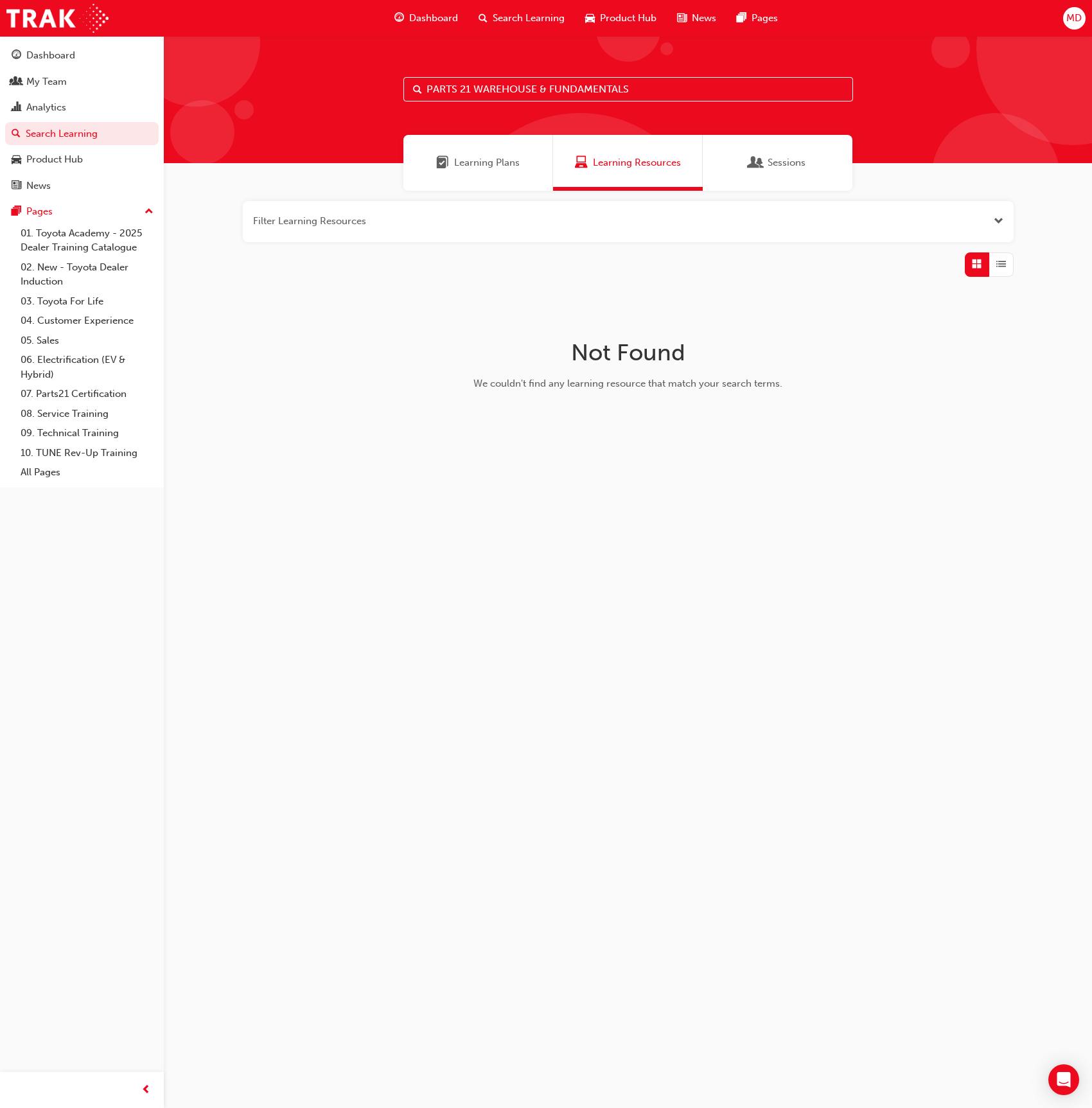
click at [457, 90] on input "PARTS 21 WAREHOUSE & FUNDAMENTALS" at bounding box center [628, 90] width 450 height 24
drag, startPoint x: 465, startPoint y: 90, endPoint x: 403, endPoint y: 91, distance: 62.0
click at [404, 91] on input "PARTS21 WAREHOUSE & FUNDAMENTALS" at bounding box center [628, 90] width 450 height 24
drag, startPoint x: 514, startPoint y: 93, endPoint x: 490, endPoint y: 94, distance: 24.0
click at [490, 94] on input "WAREHOUSE & FUNDAMENTALS" at bounding box center [628, 90] width 450 height 24
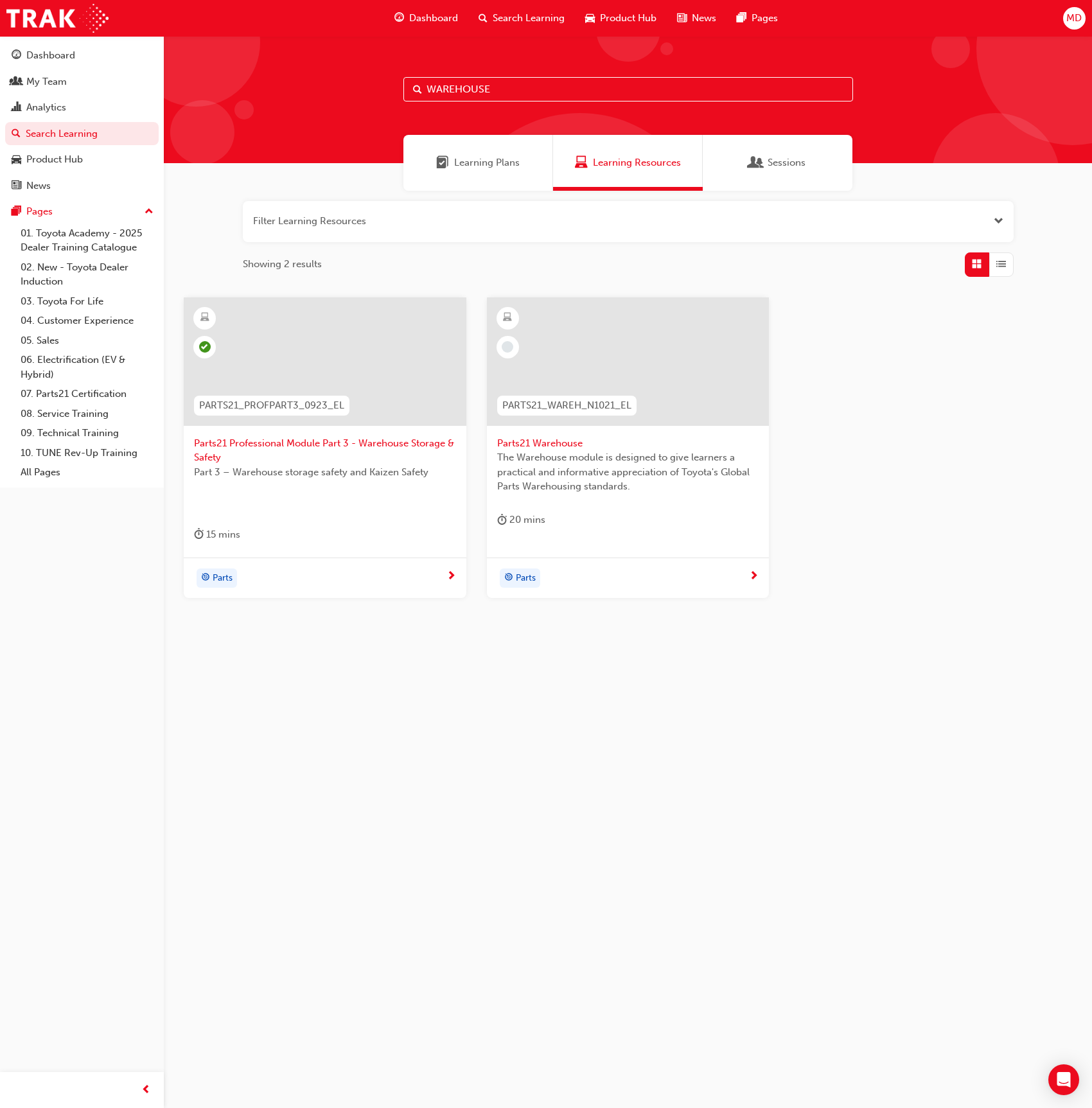
type input "WAREHOUSE"
click at [320, 408] on span "PARTS21_PROFPART3_0923_EL" at bounding box center [272, 406] width 146 height 15
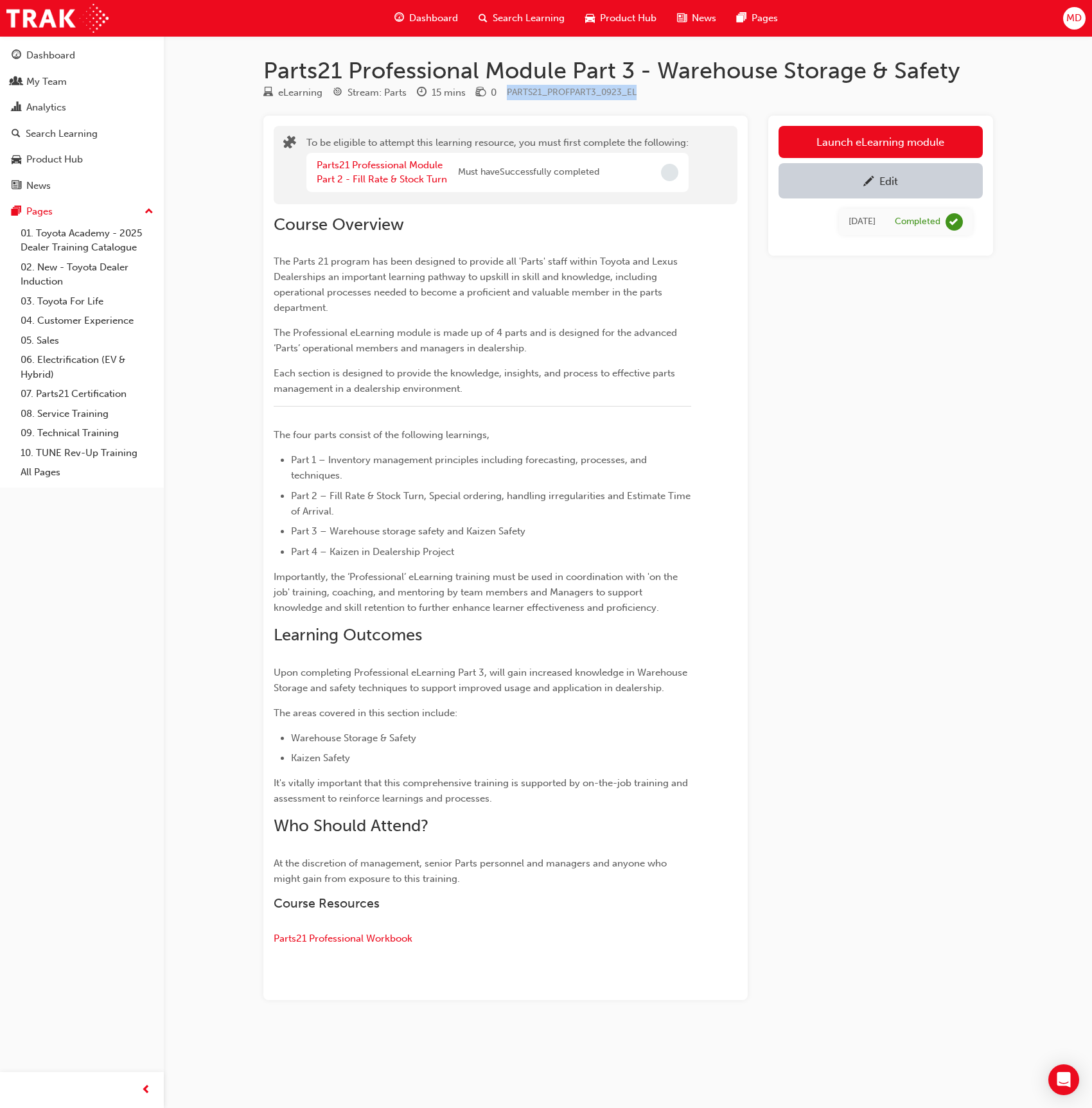
drag, startPoint x: 644, startPoint y: 96, endPoint x: 503, endPoint y: 94, distance: 141.0
click at [503, 94] on div "eLearning Stream: Parts 15 mins 0 PARTS21_PROFPART3_0923_EL" at bounding box center [628, 95] width 730 height 21
copy span "PARTS21_PROFPART3_0923_EL"
click at [390, 177] on link "Parts21 Professional Module Part 2 - Fill Rate & Stock Turn" at bounding box center [382, 173] width 131 height 26
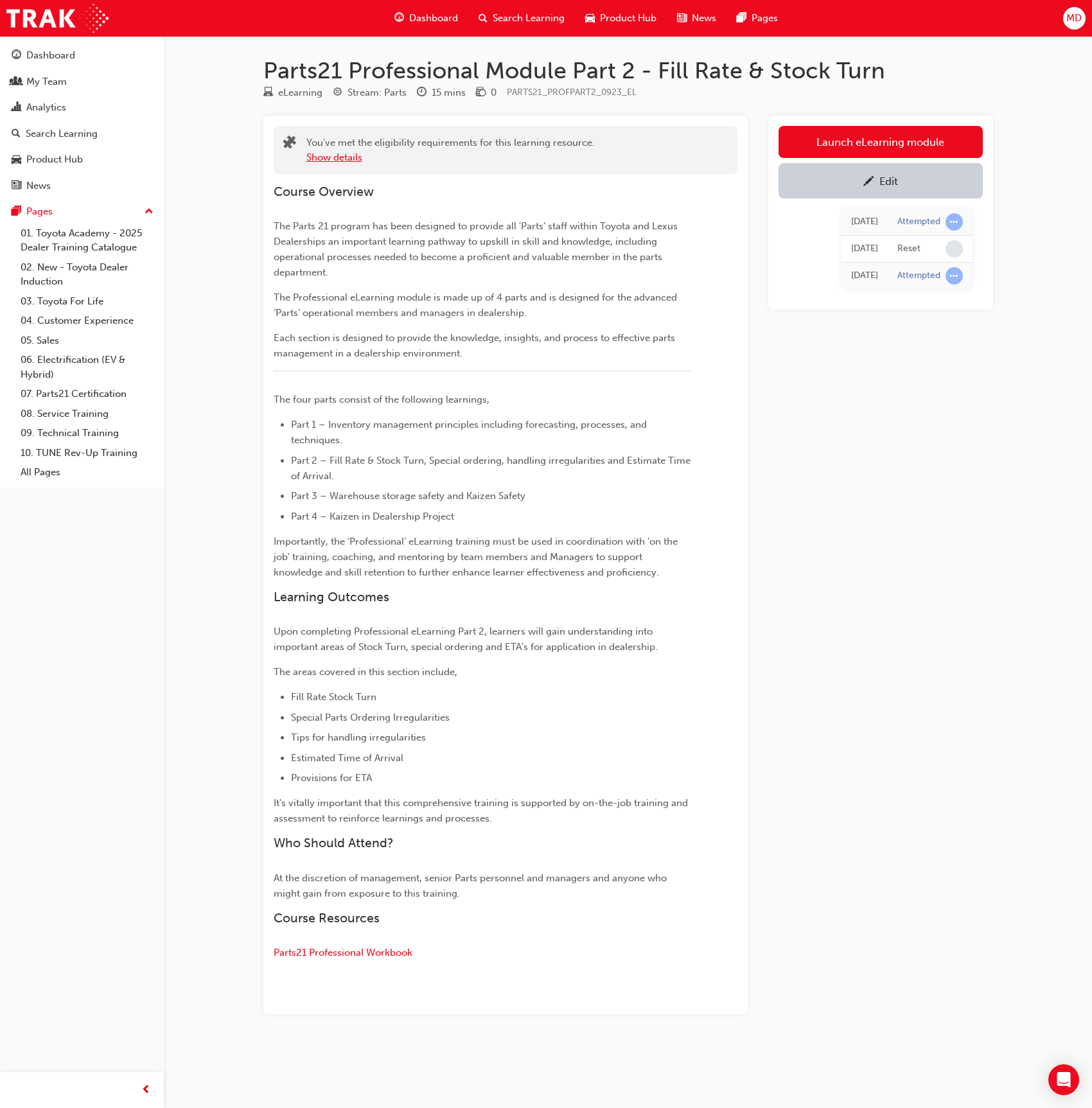
click at [348, 161] on button "Show details" at bounding box center [334, 158] width 56 height 15
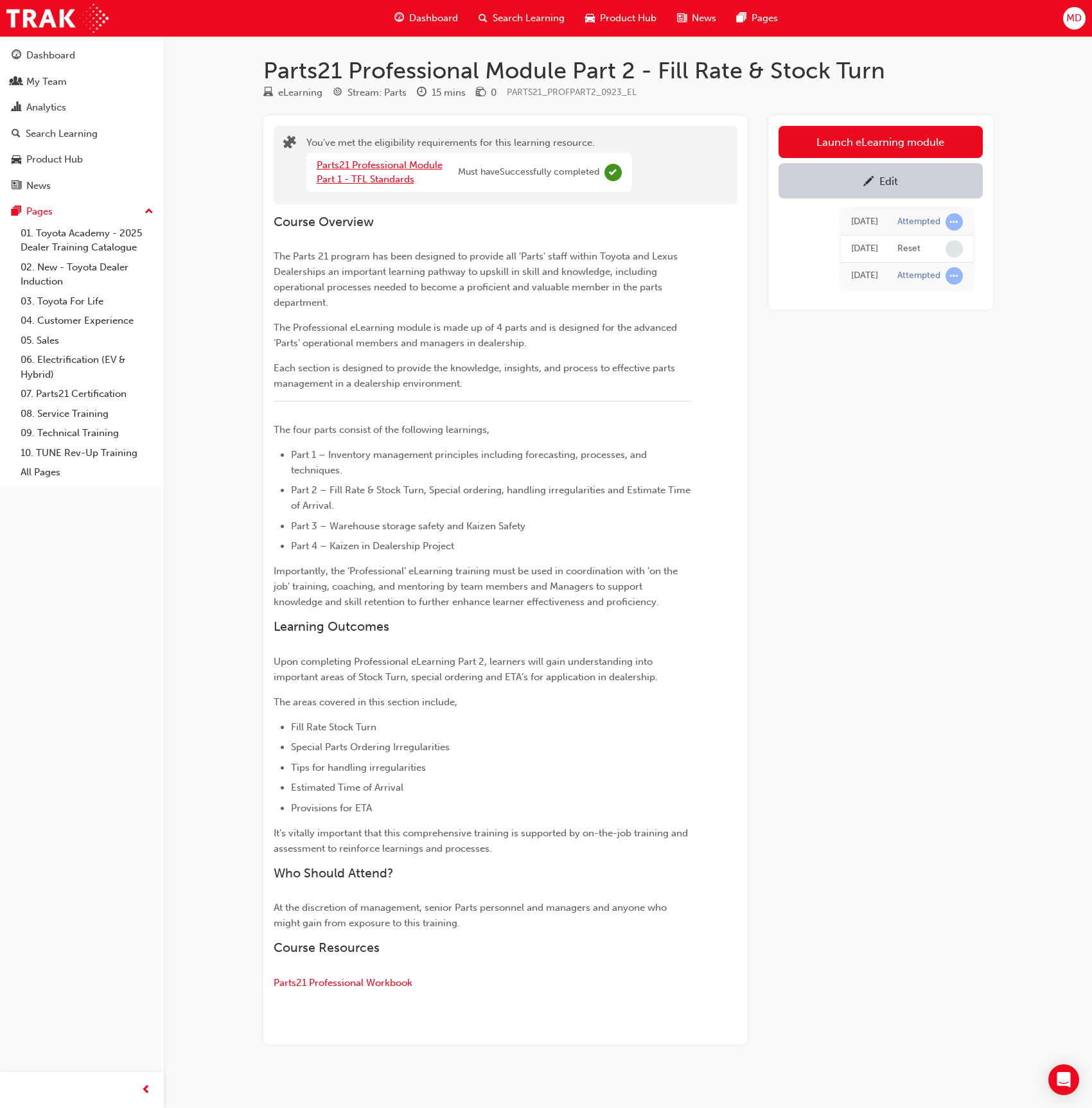
click at [369, 174] on link "Parts21 Professional Module Part 1 - TFL Standards" at bounding box center [379, 173] width 126 height 26
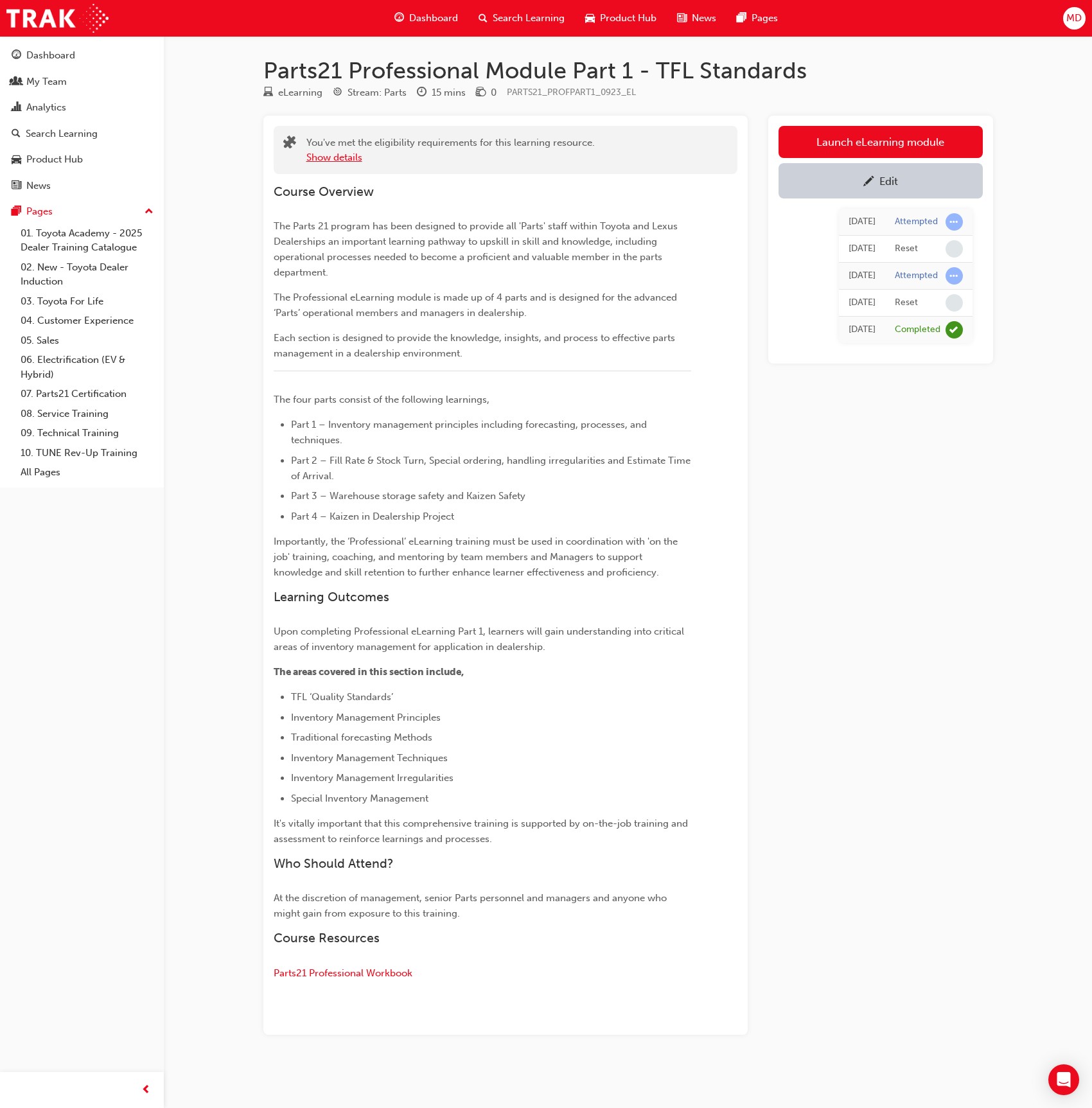
click at [333, 158] on button "Show details" at bounding box center [334, 158] width 56 height 15
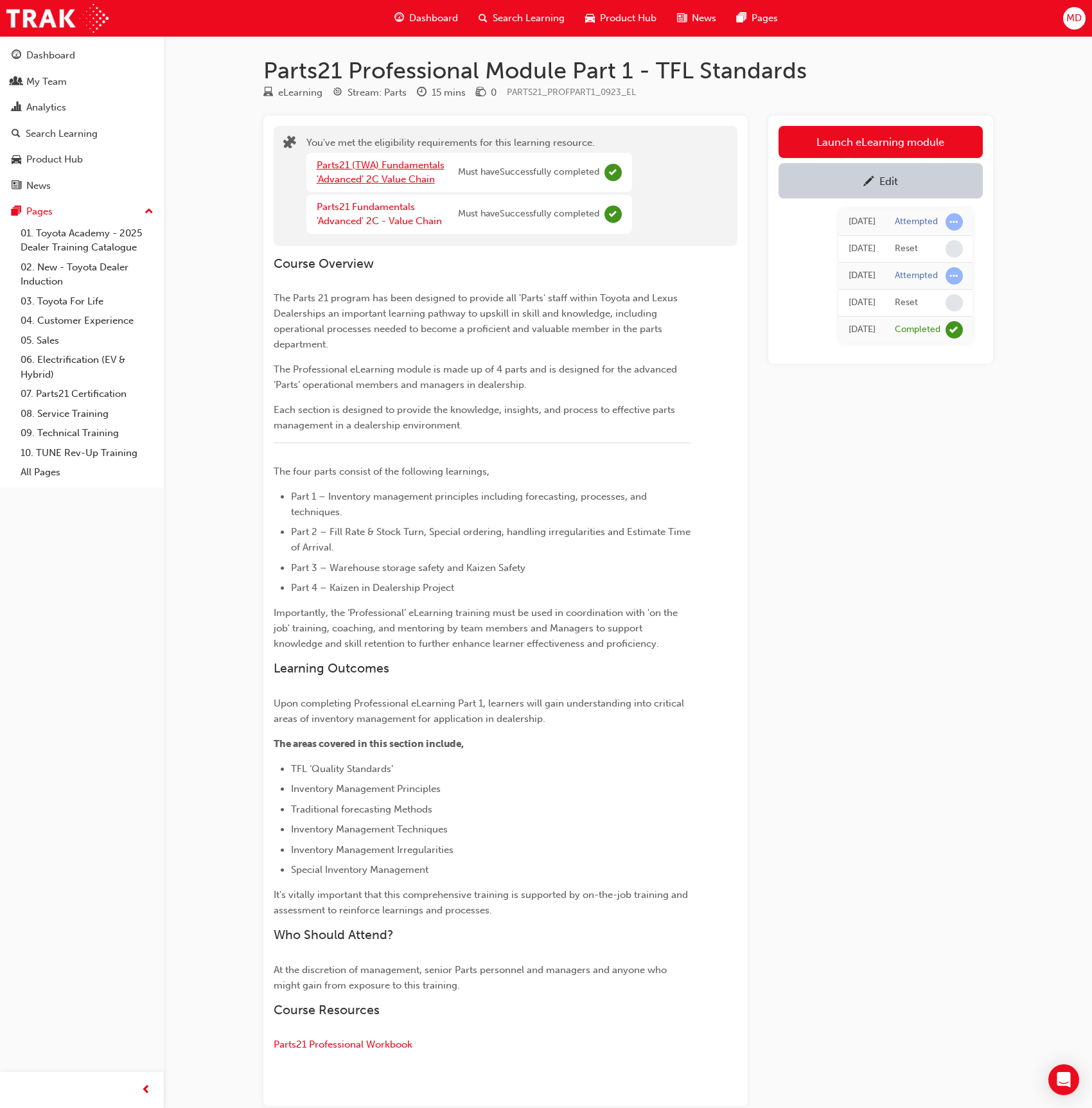
click at [408, 175] on link "Parts21 (TWA) Fundamentals 'Advanced' 2C Value Chain" at bounding box center [380, 173] width 128 height 26
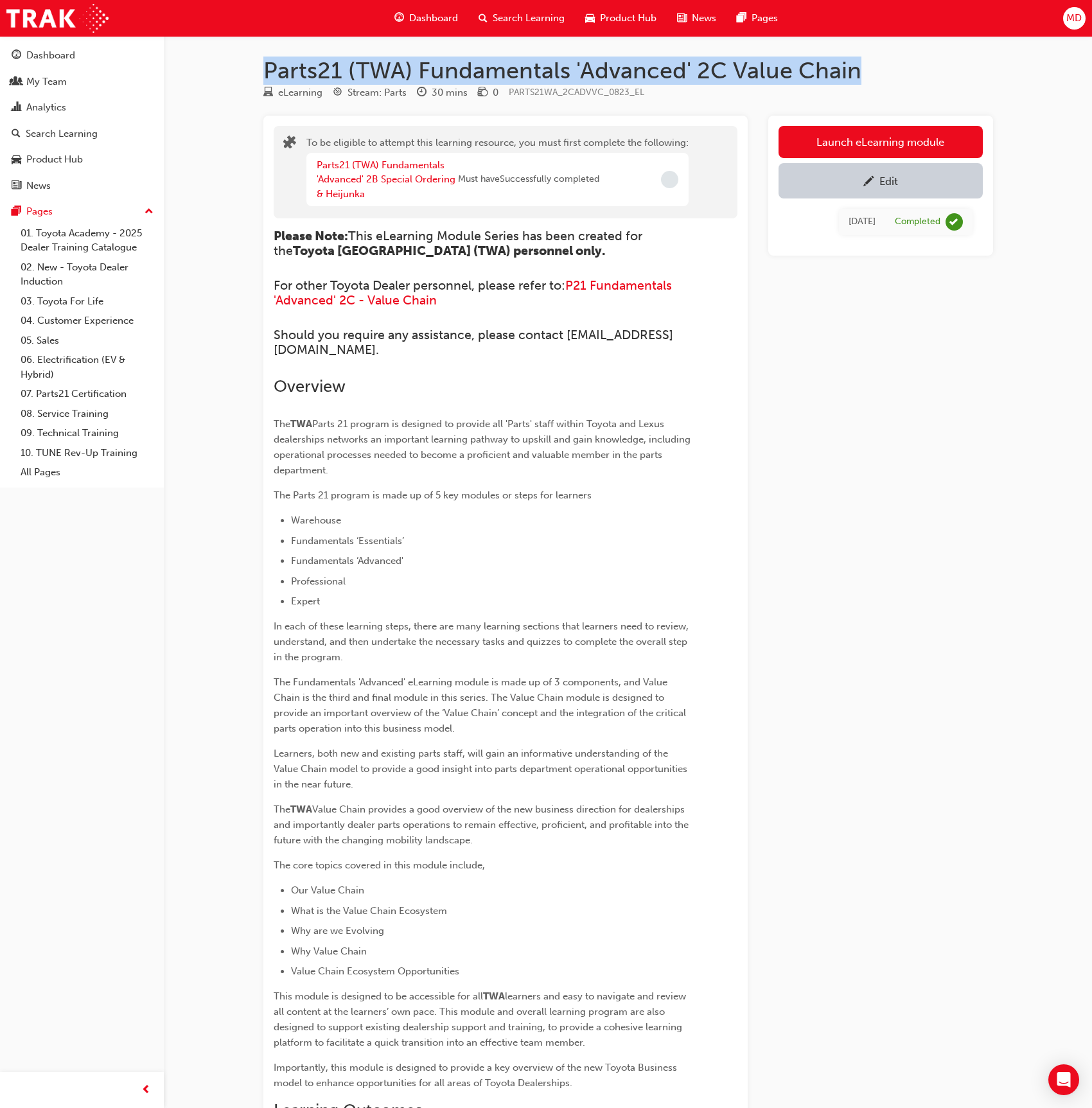
drag, startPoint x: 538, startPoint y: 64, endPoint x: 231, endPoint y: 64, distance: 307.0
click at [231, 64] on div "Parts21 (TWA) Fundamentals 'Advanced' 2C Value Chain eLearning Stream: Parts 30…" at bounding box center [546, 744] width 1092 height 1488
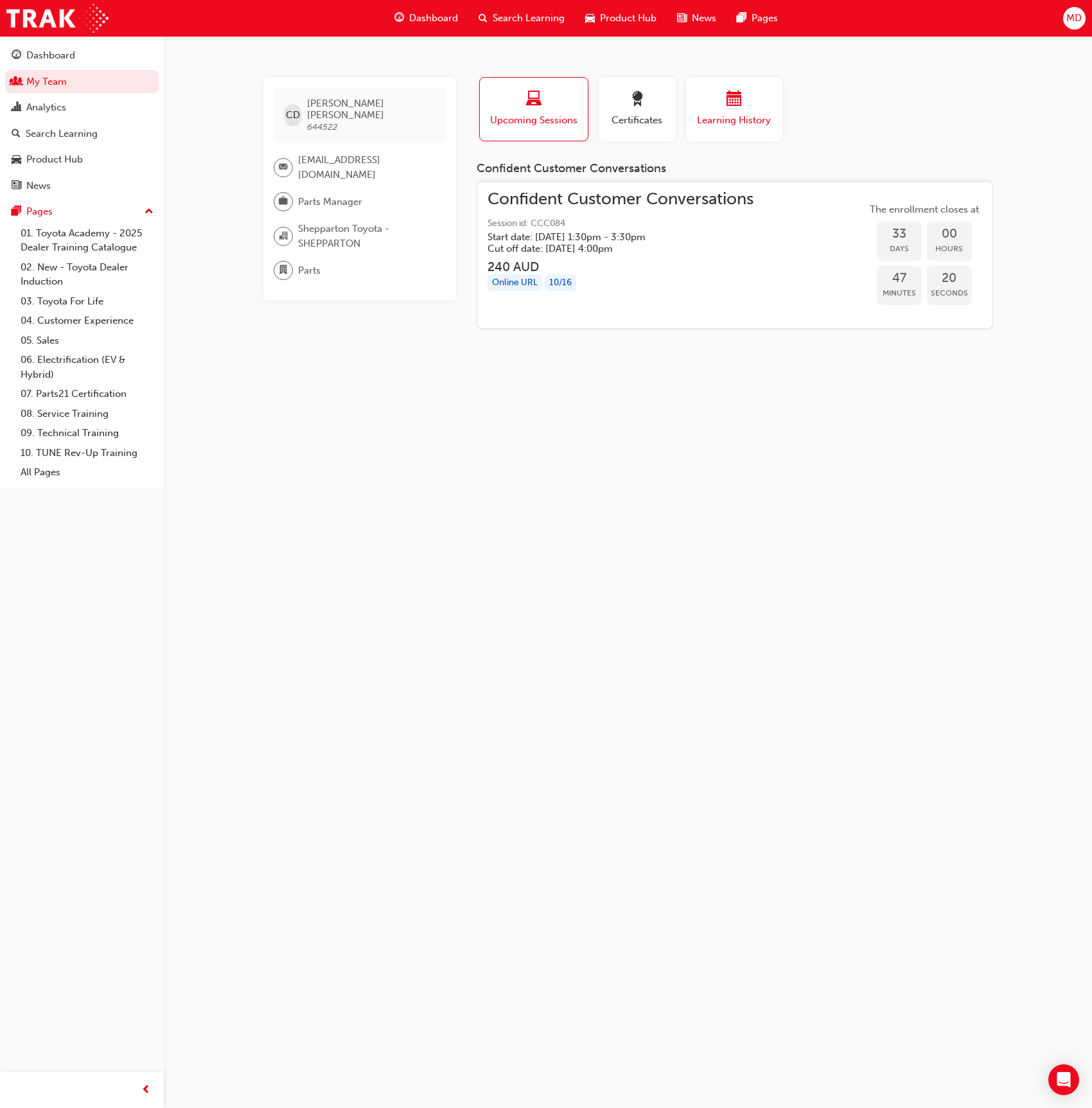
click at [756, 113] on span "Learning History" at bounding box center [735, 120] width 77 height 15
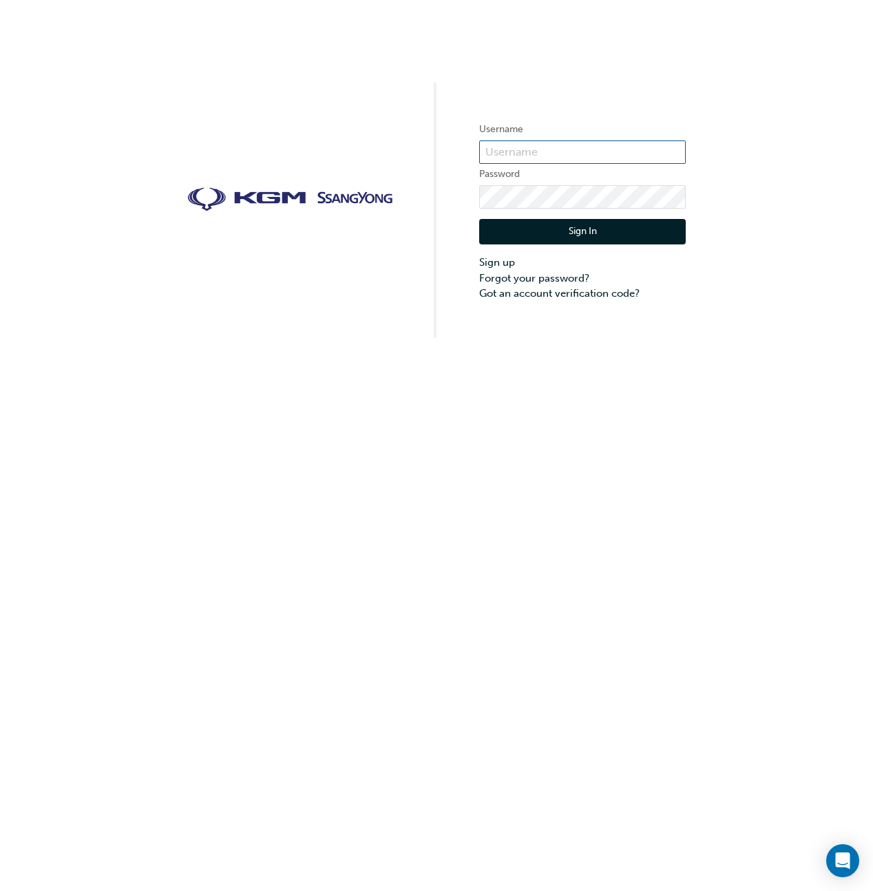
click at [553, 154] on input "text" at bounding box center [582, 151] width 207 height 23
type input "bf.menno.[PERSON_NAME]"
click at [580, 237] on button "Sign In" at bounding box center [582, 232] width 207 height 26
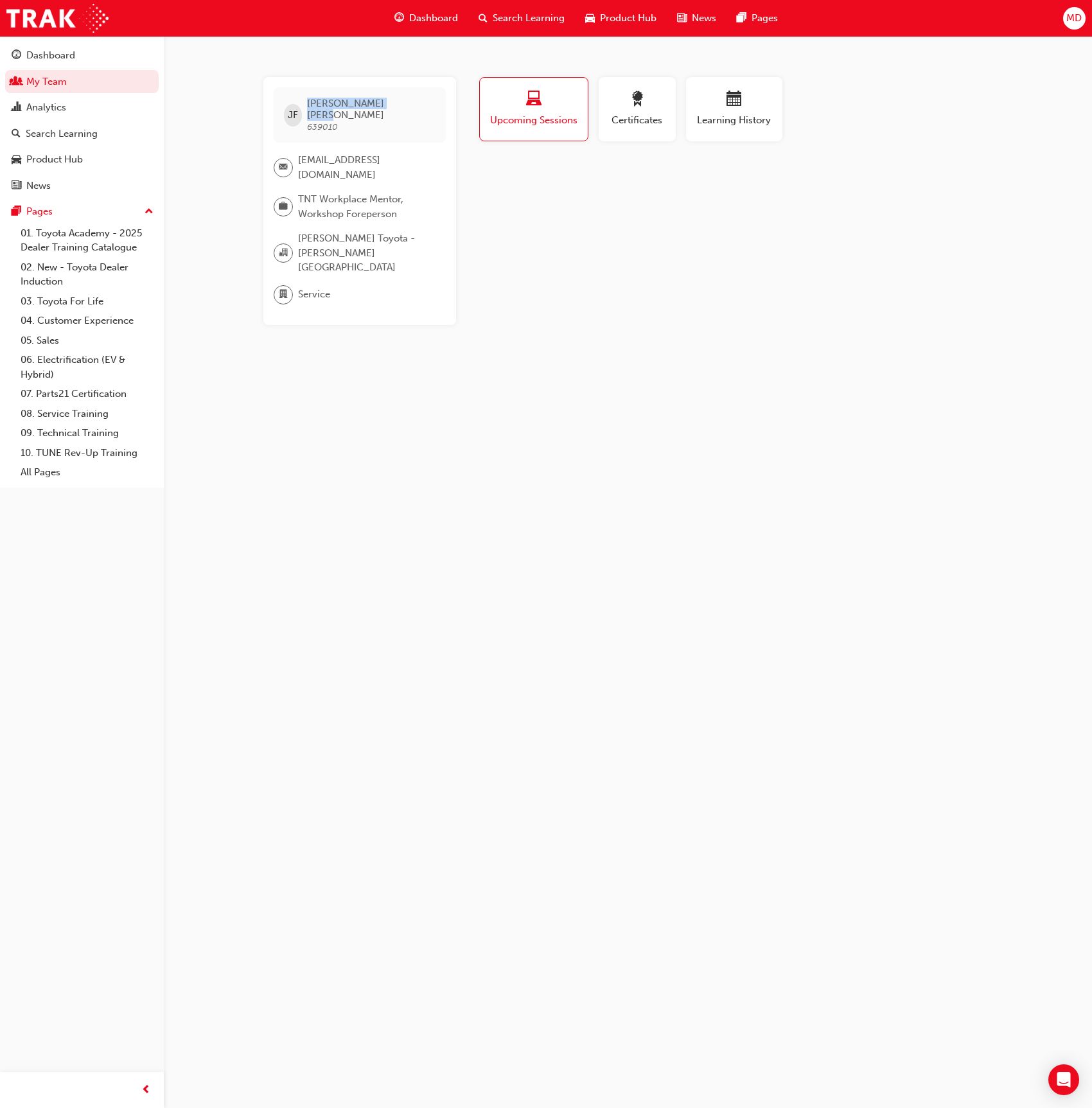
drag, startPoint x: 382, startPoint y: 102, endPoint x: 313, endPoint y: 103, distance: 69.0
click at [313, 103] on div "[PERSON_NAME] 639010" at bounding box center [359, 115] width 172 height 55
copy span "[PERSON_NAME]"
click at [634, 105] on span "award-icon" at bounding box center [637, 100] width 16 height 18
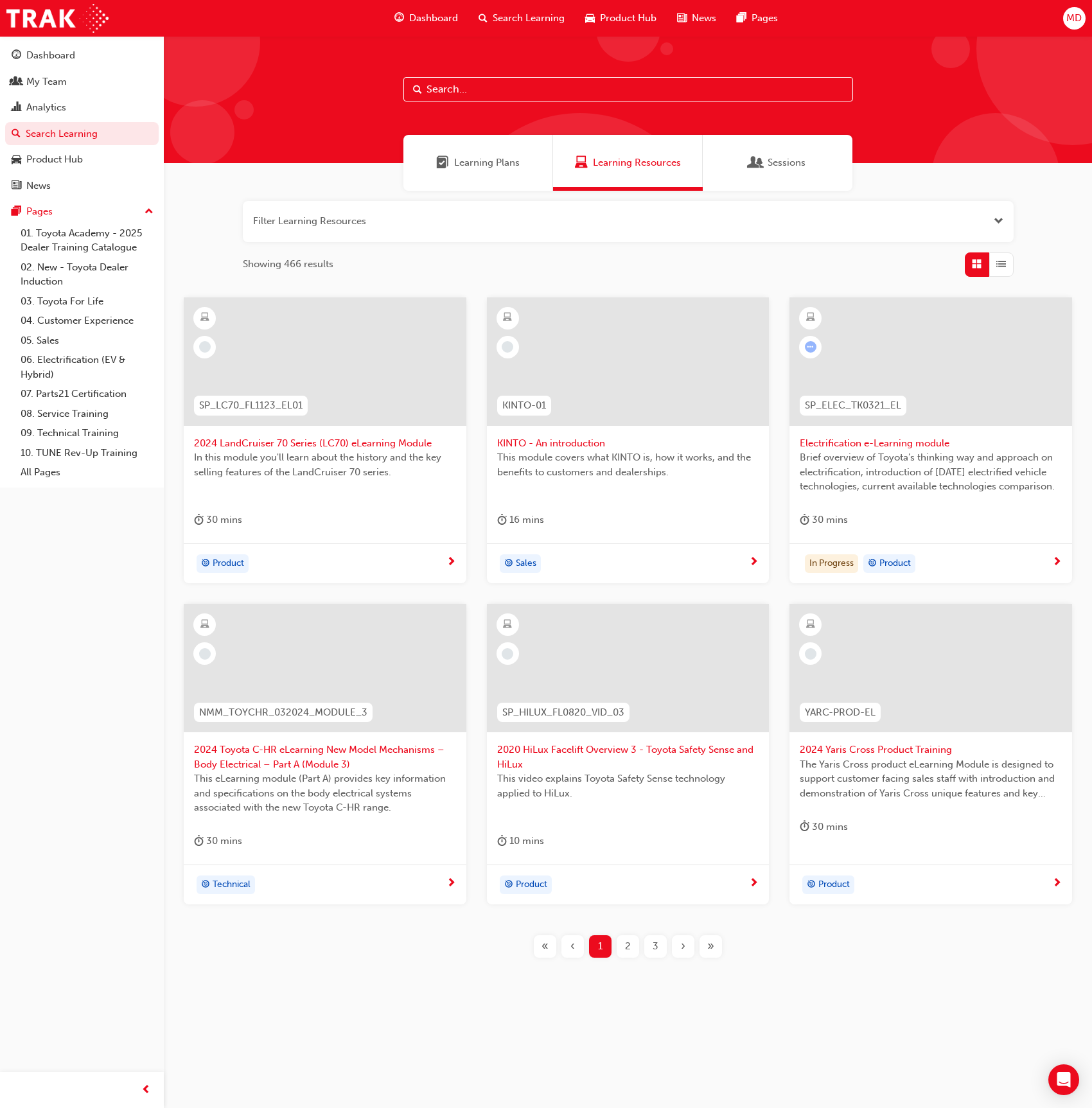
click at [1073, 11] on span "MD" at bounding box center [1074, 19] width 16 height 15
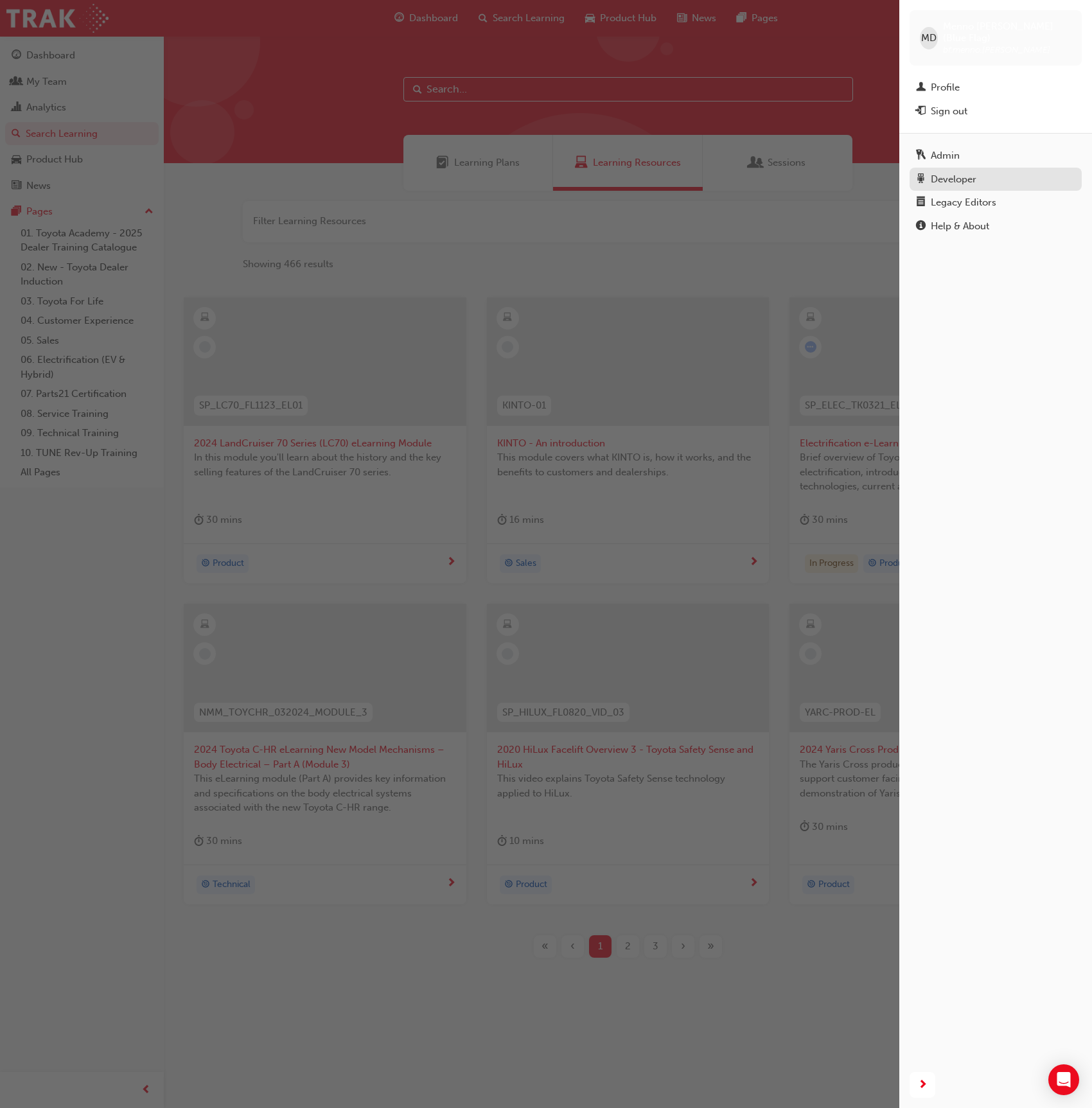
click at [988, 172] on div "Developer" at bounding box center [996, 179] width 160 height 16
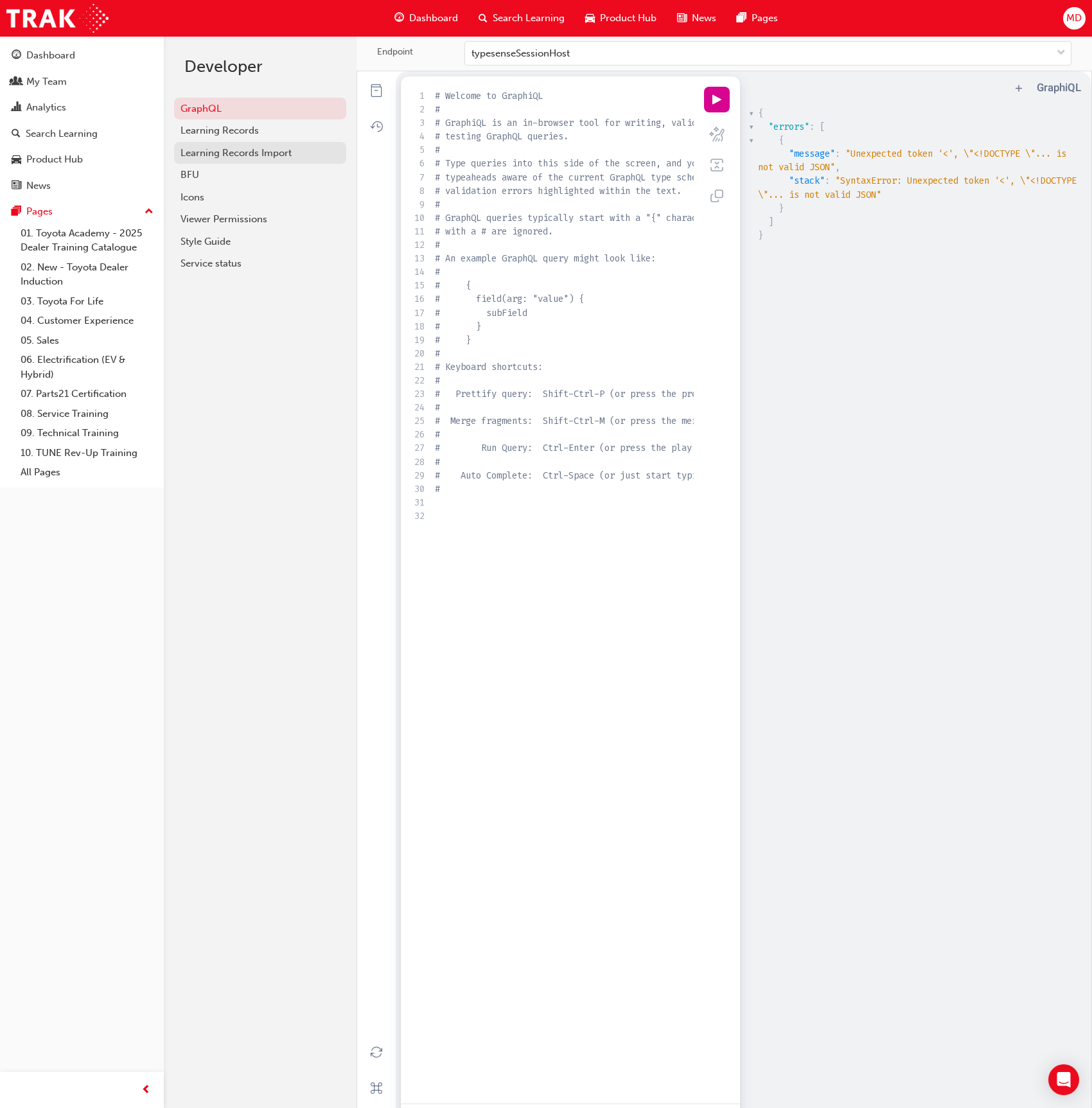
click at [240, 146] on div "Learning Records Import" at bounding box center [259, 153] width 160 height 15
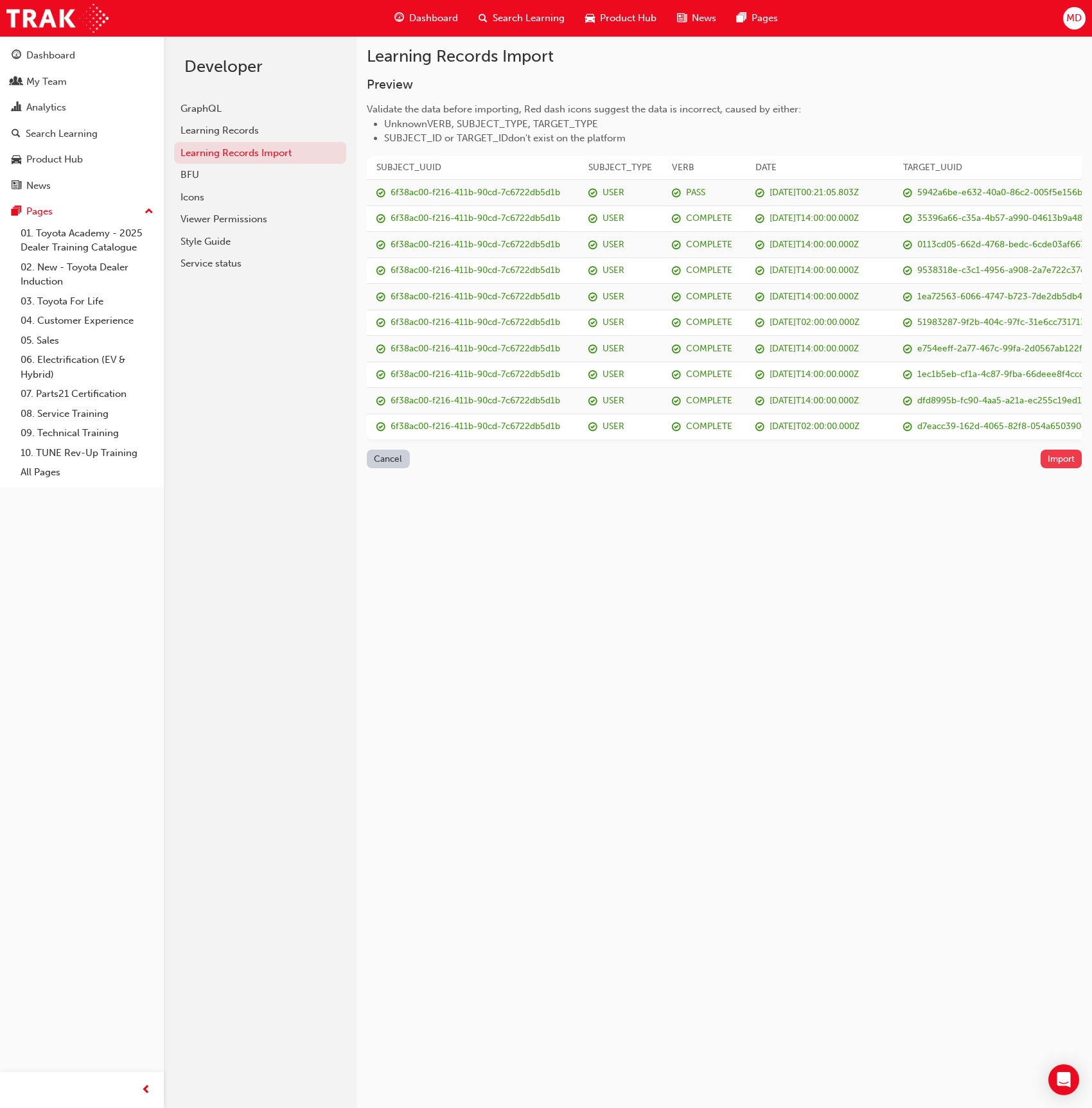
click at [1057, 452] on button "Import" at bounding box center [1061, 459] width 42 height 19
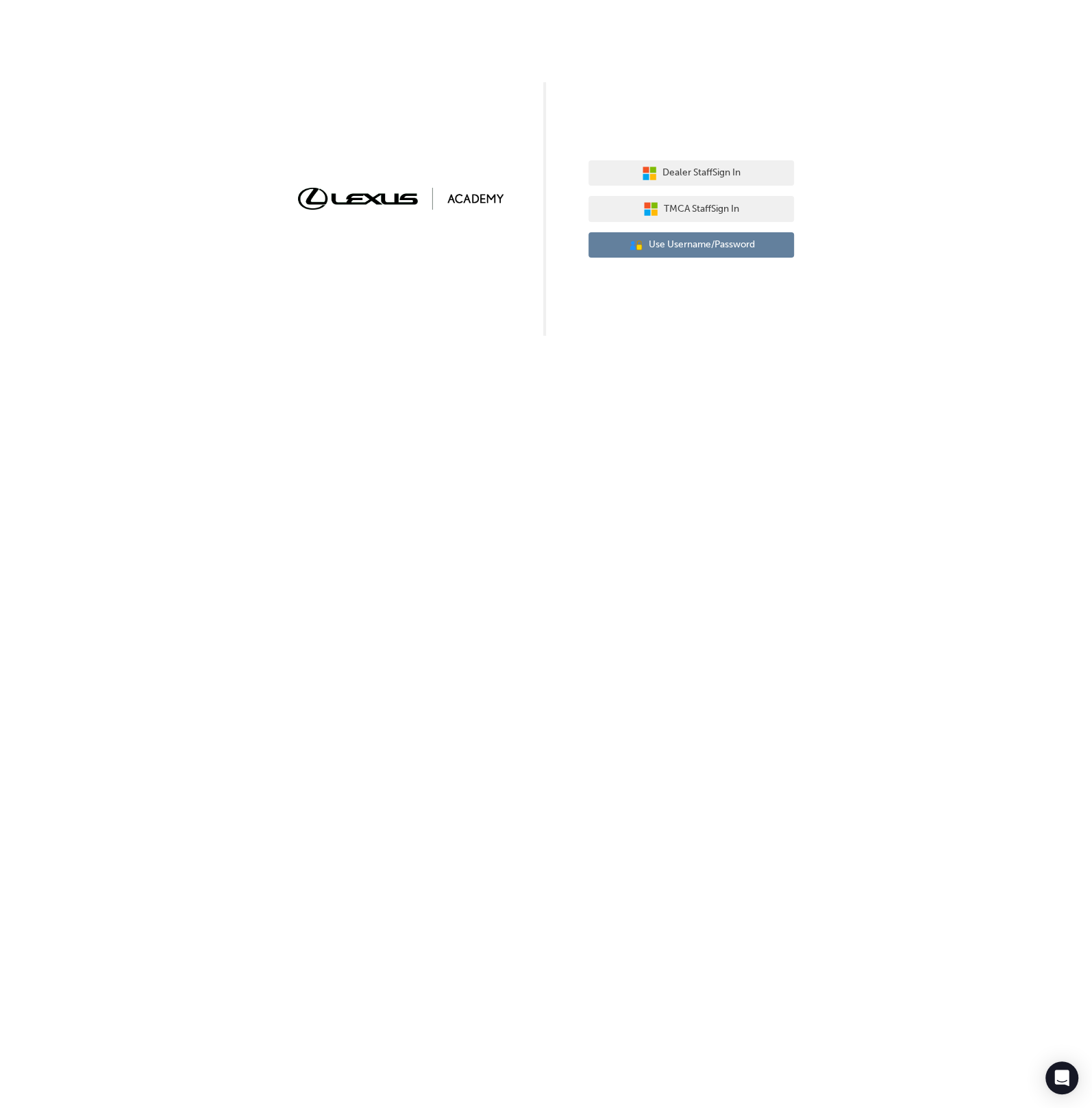
click at [690, 253] on button "User Authentication Icon - Blue Person, Gold Lock Use Username/Password" at bounding box center [691, 245] width 206 height 26
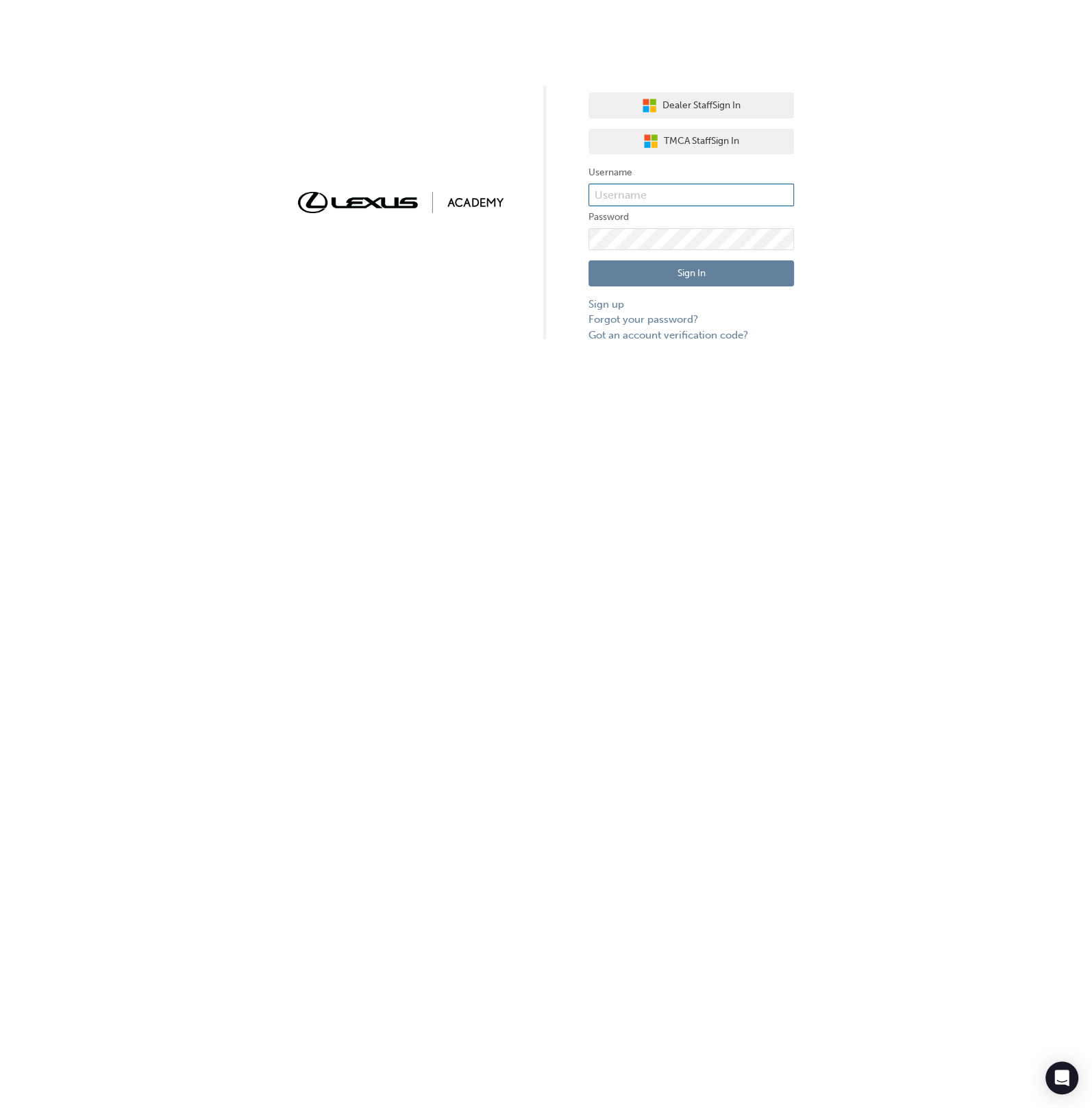
drag, startPoint x: 652, startPoint y: 197, endPoint x: 676, endPoint y: 206, distance: 25.6
